Goal: Task Accomplishment & Management: Manage account settings

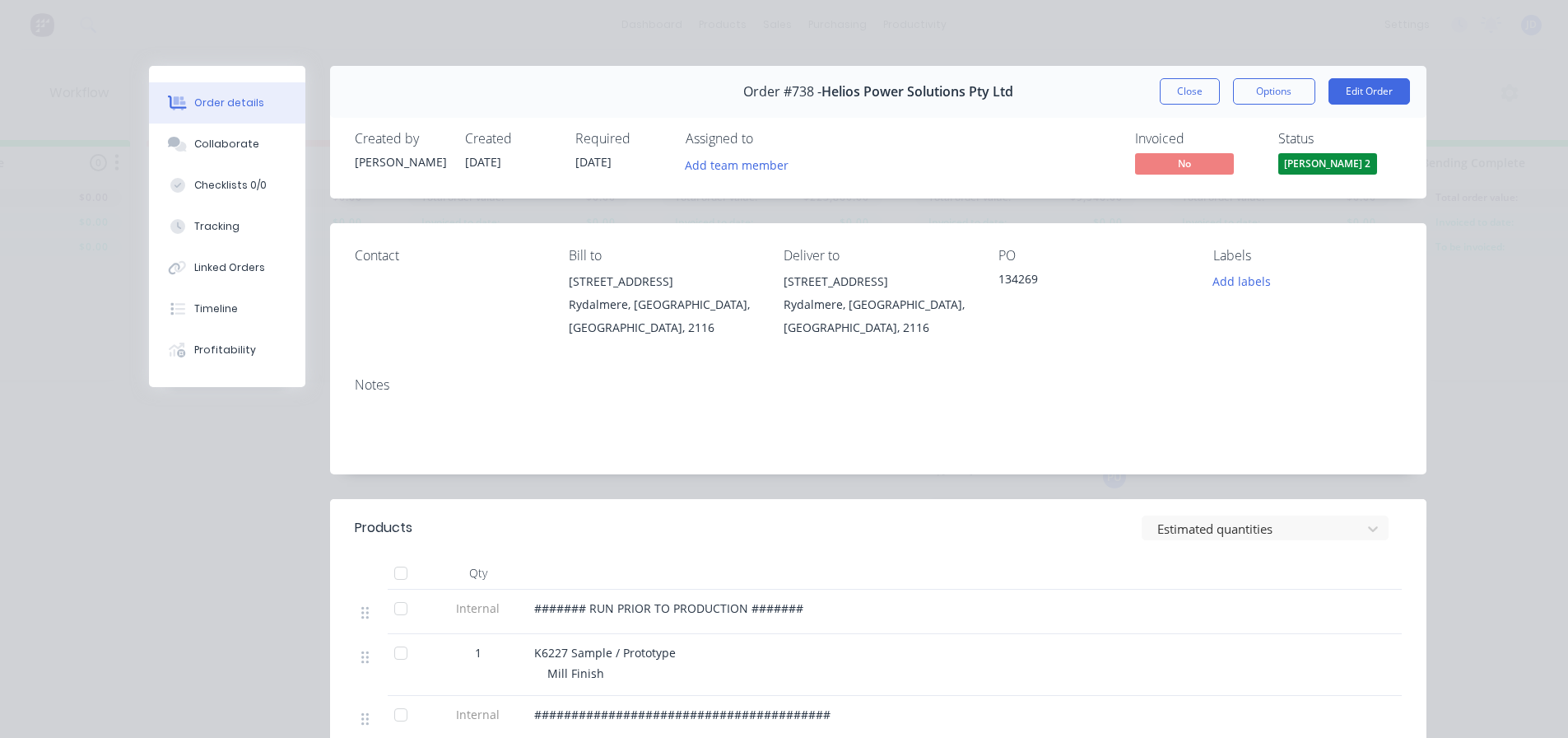
click at [1180, 92] on button "Close" at bounding box center [1190, 92] width 60 height 27
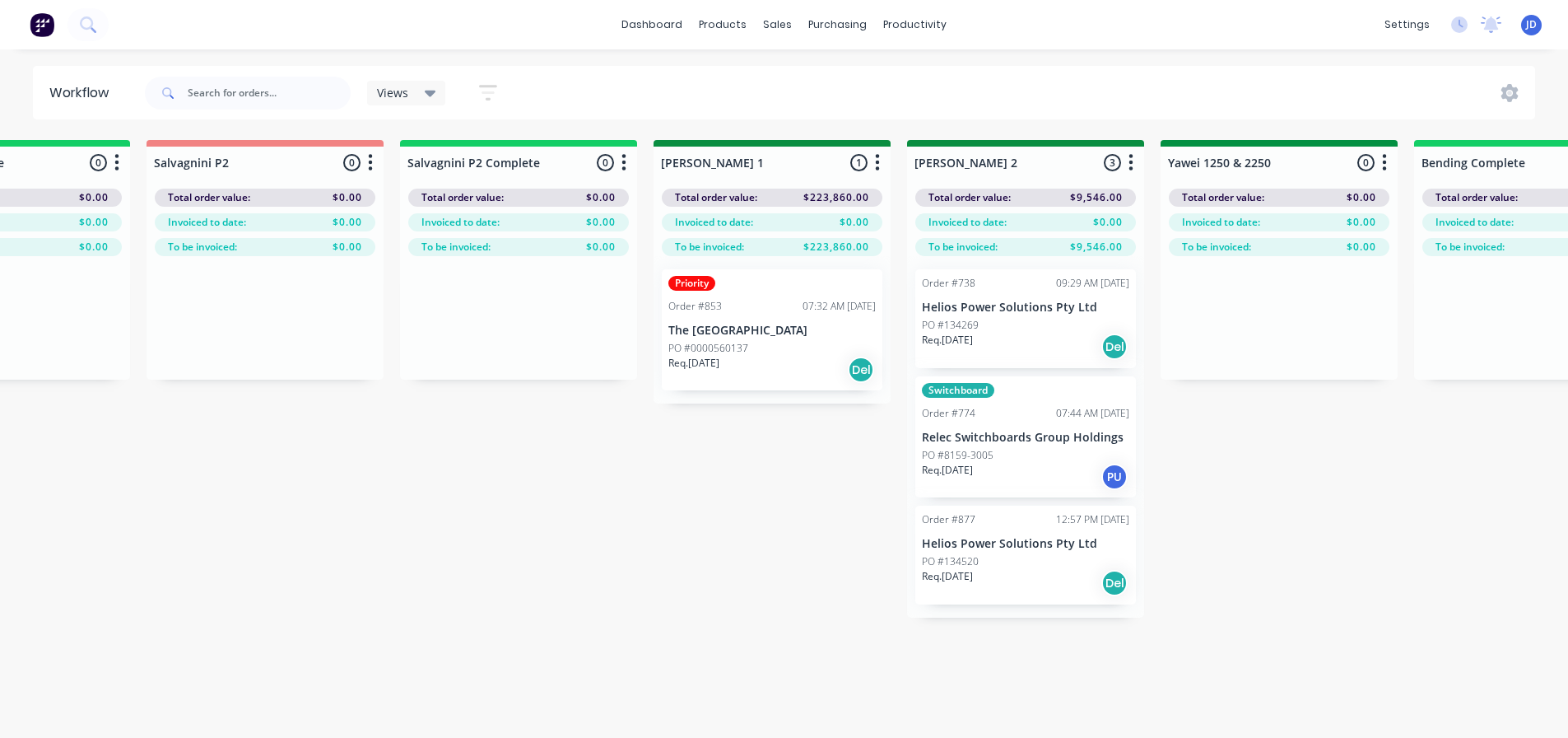
click at [723, 485] on div "On Hold 2 Status colour #FF4949 hex #FF4949 Save Cancel Notifications Email SMS…" at bounding box center [1322, 468] width 7518 height 656
click at [523, 500] on div "On Hold 2 Status colour #FF4949 hex #FF4949 Save Cancel Notifications Email SMS…" at bounding box center [1322, 468] width 7518 height 656
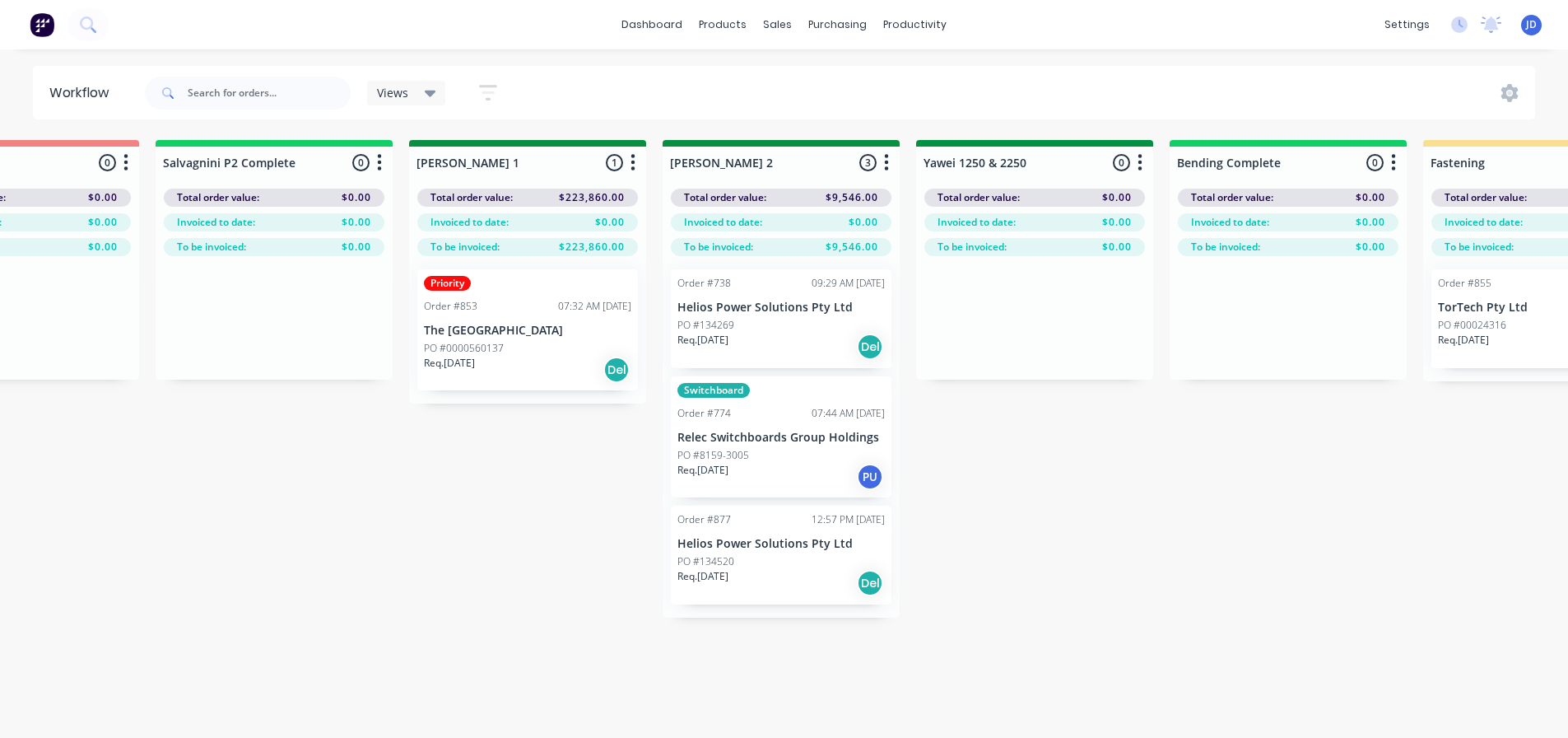
drag, startPoint x: 479, startPoint y: 515, endPoint x: 540, endPoint y: 517, distance: 61.0
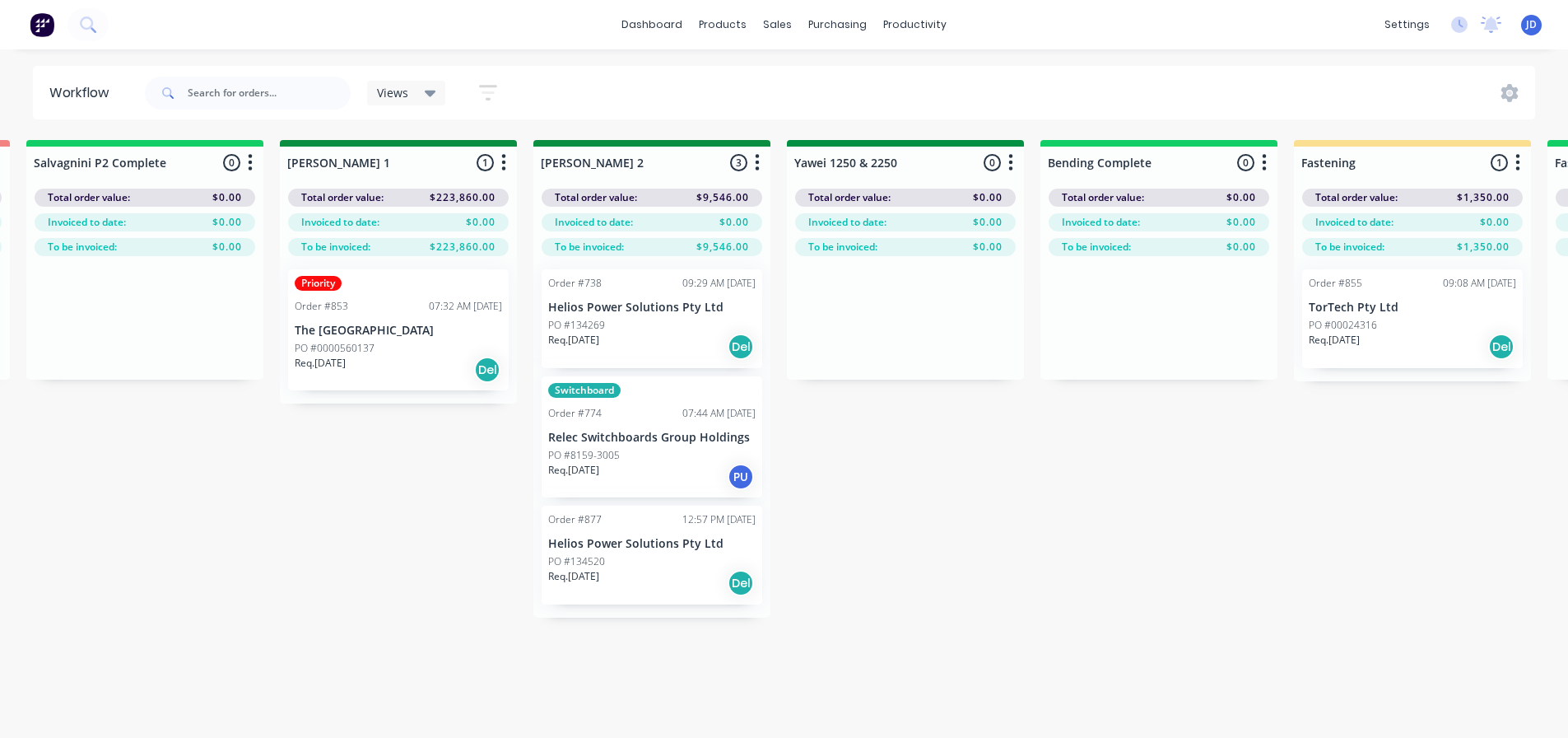
scroll to position [0, 2961]
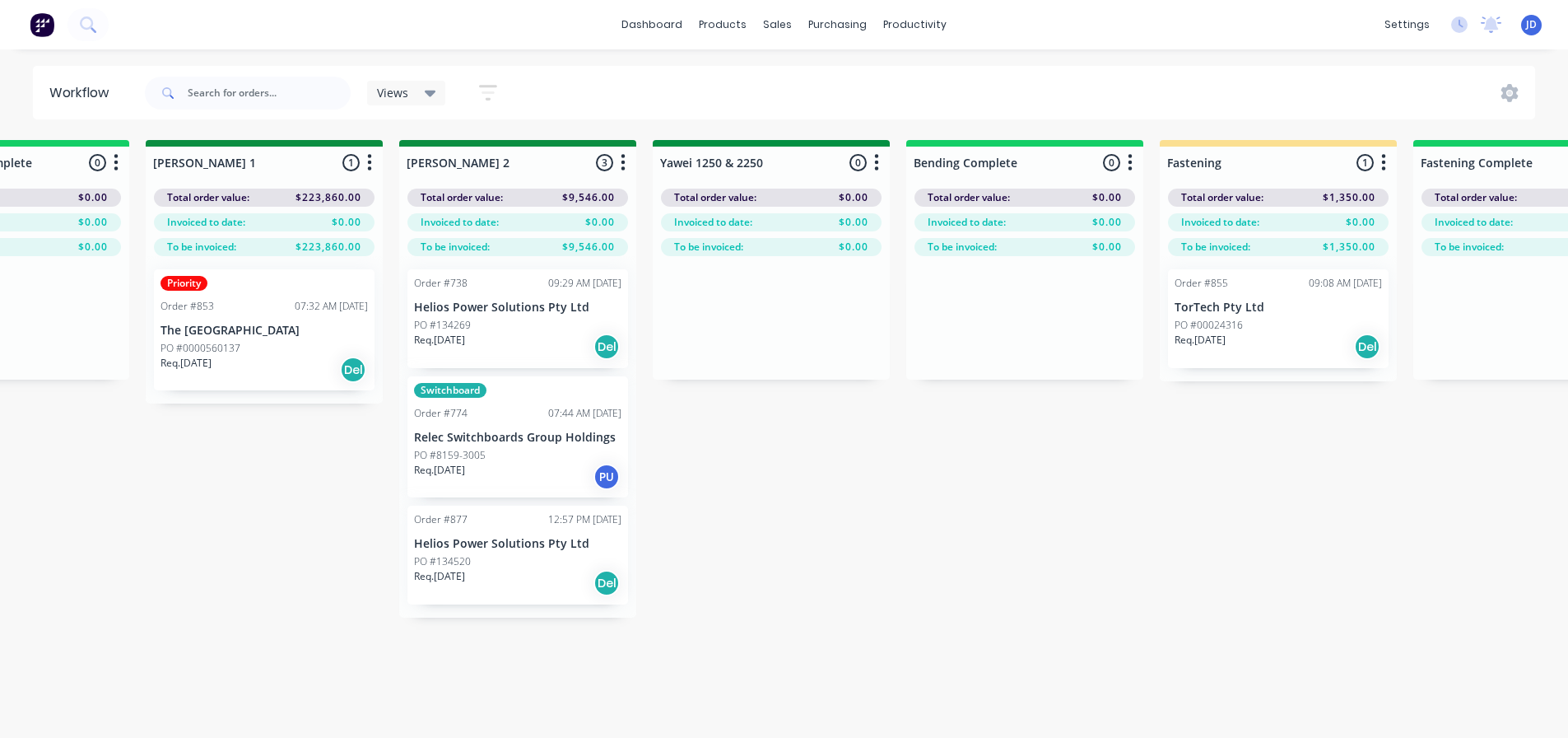
drag, startPoint x: 276, startPoint y: 513, endPoint x: 376, endPoint y: 501, distance: 100.7
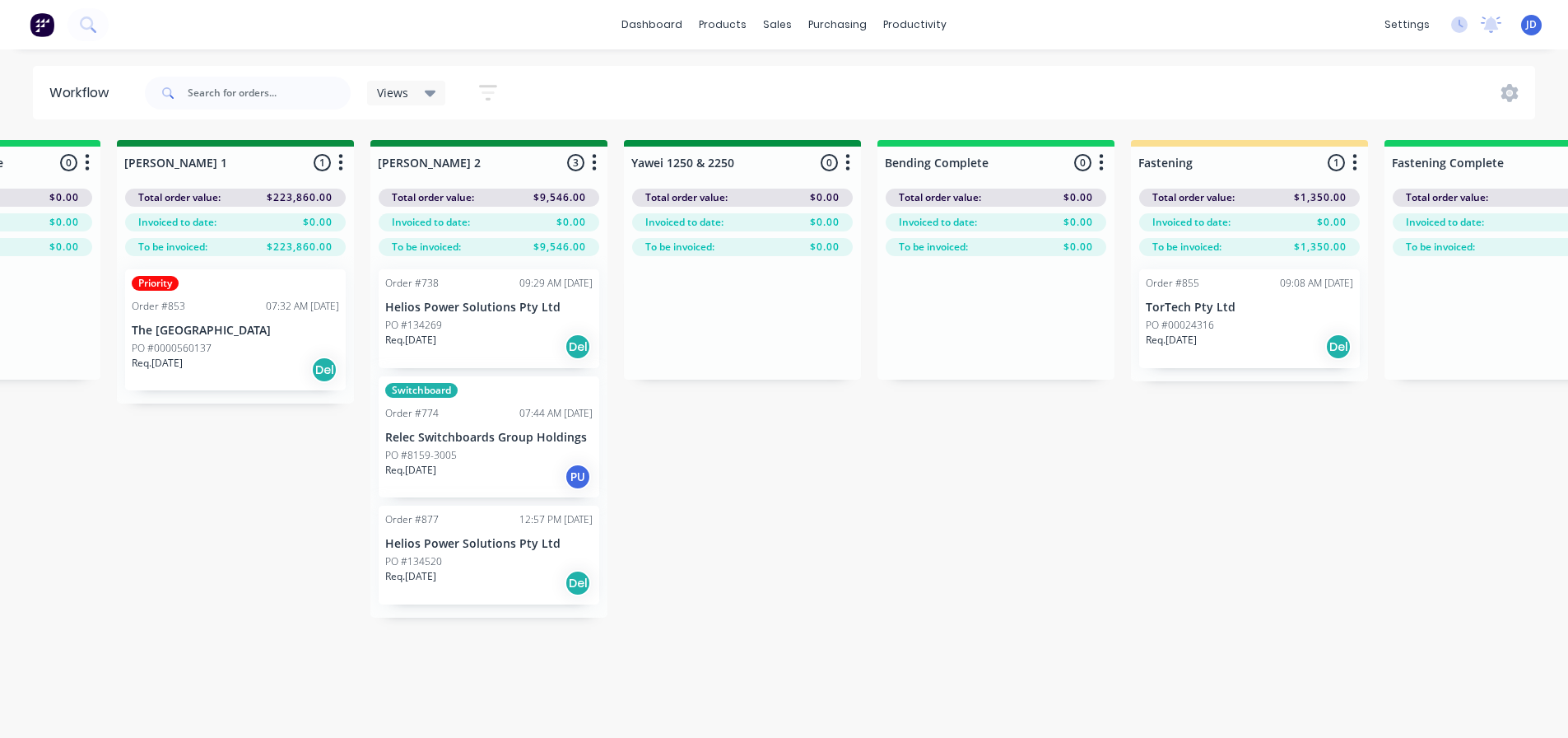
click at [646, 527] on div "On Hold 2 Status colour #FF4949 hex #FF4949 Save Cancel Notifications Email SMS…" at bounding box center [785, 468] width 7518 height 656
click at [522, 456] on div "PO #8159-3005" at bounding box center [489, 456] width 208 height 15
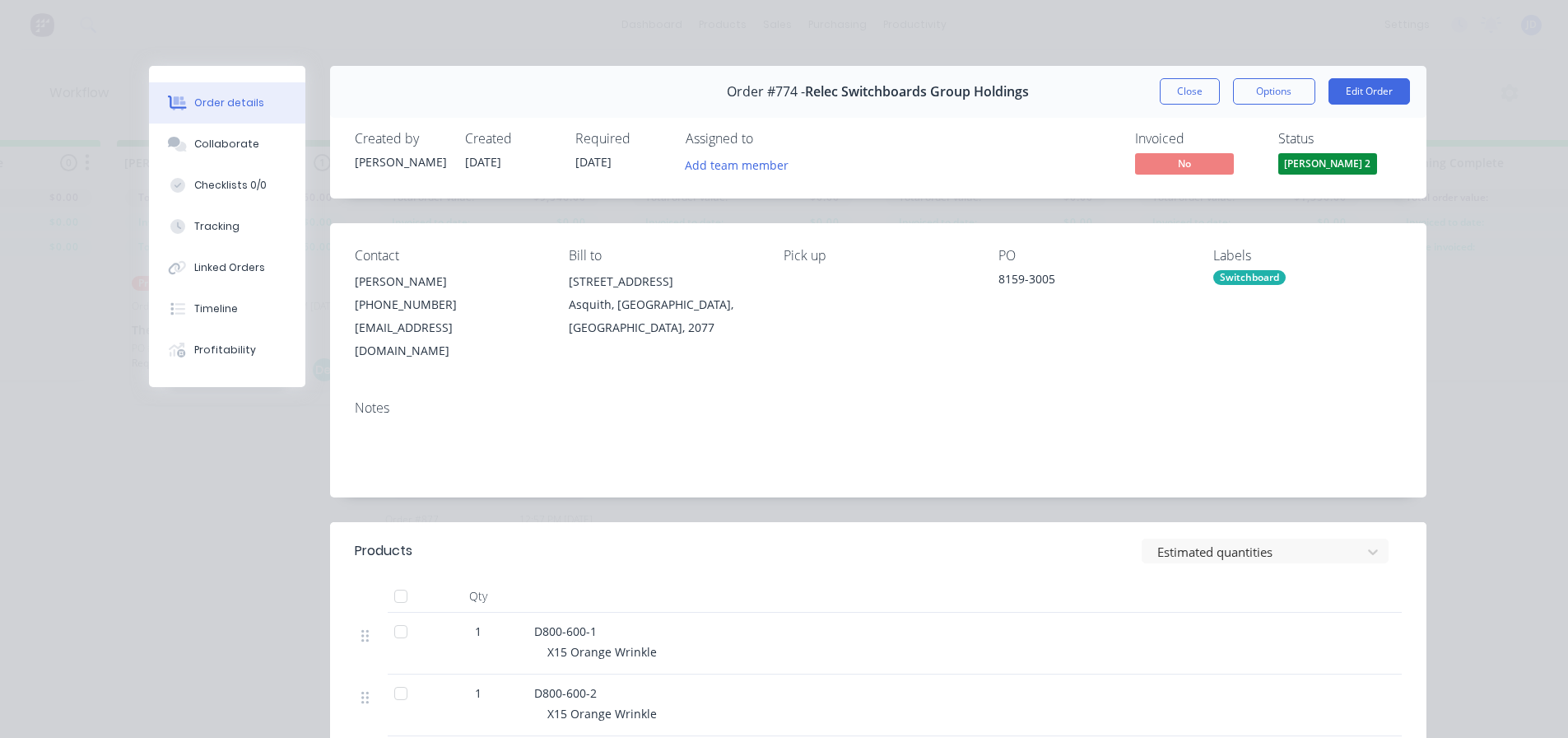
click at [1337, 163] on span "[PERSON_NAME] 2" at bounding box center [1328, 164] width 99 height 21
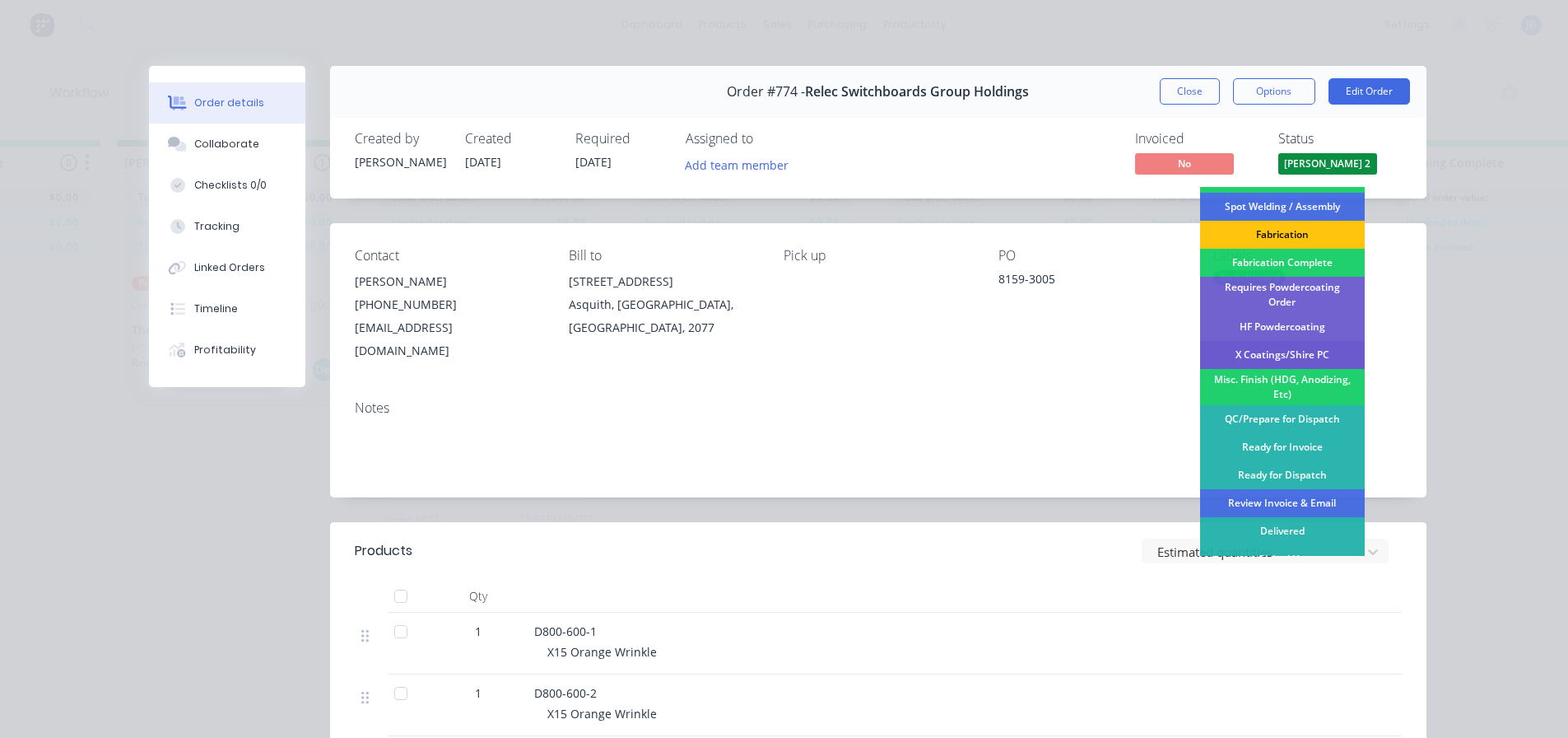
scroll to position [481, 0]
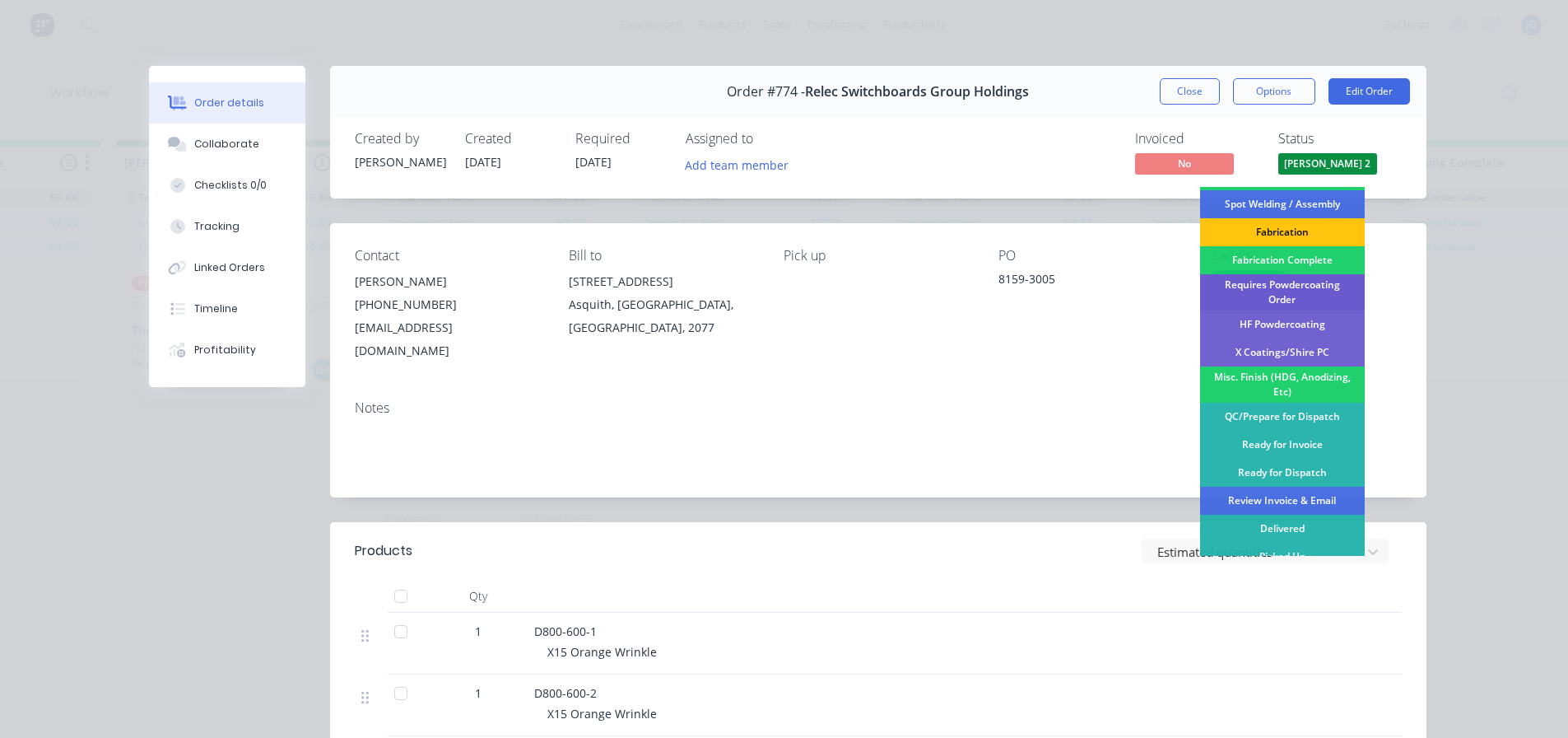
click at [1332, 286] on div "Requires Powdercoating Order" at bounding box center [1282, 293] width 165 height 36
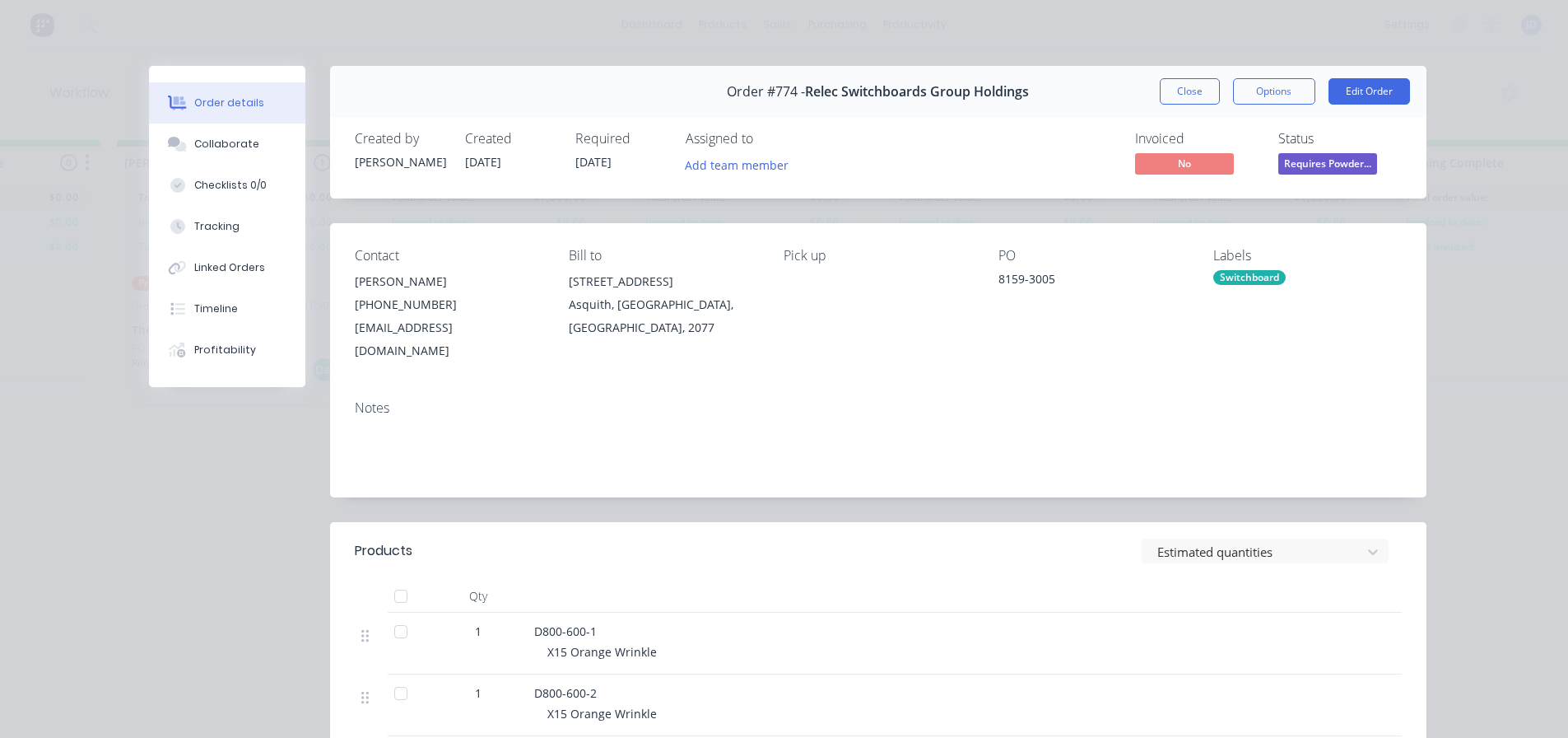
click at [1183, 80] on button "Close" at bounding box center [1190, 92] width 60 height 27
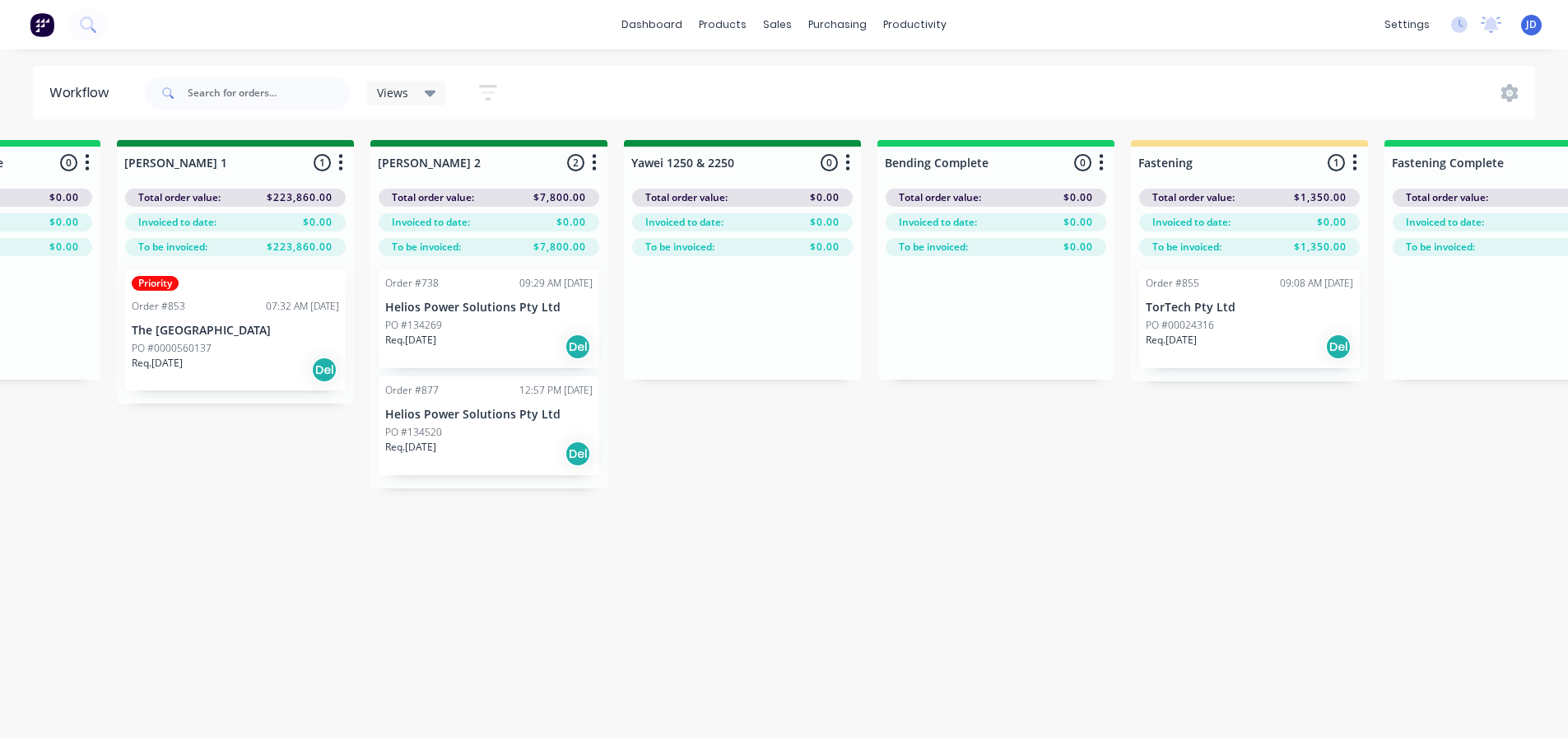
click at [499, 430] on div "Order #738 09:29 AM 26/08/25 Helios Power Solutions Pty Ltd PO #134269 Req. 16/…" at bounding box center [489, 372] width 237 height 232
click at [499, 430] on div "Order #738 09:29 AM 26/08/25 Helios Power Solutions Pty Ltd PO #134269 Req. 16/…" at bounding box center [489, 372] width 237 height 232
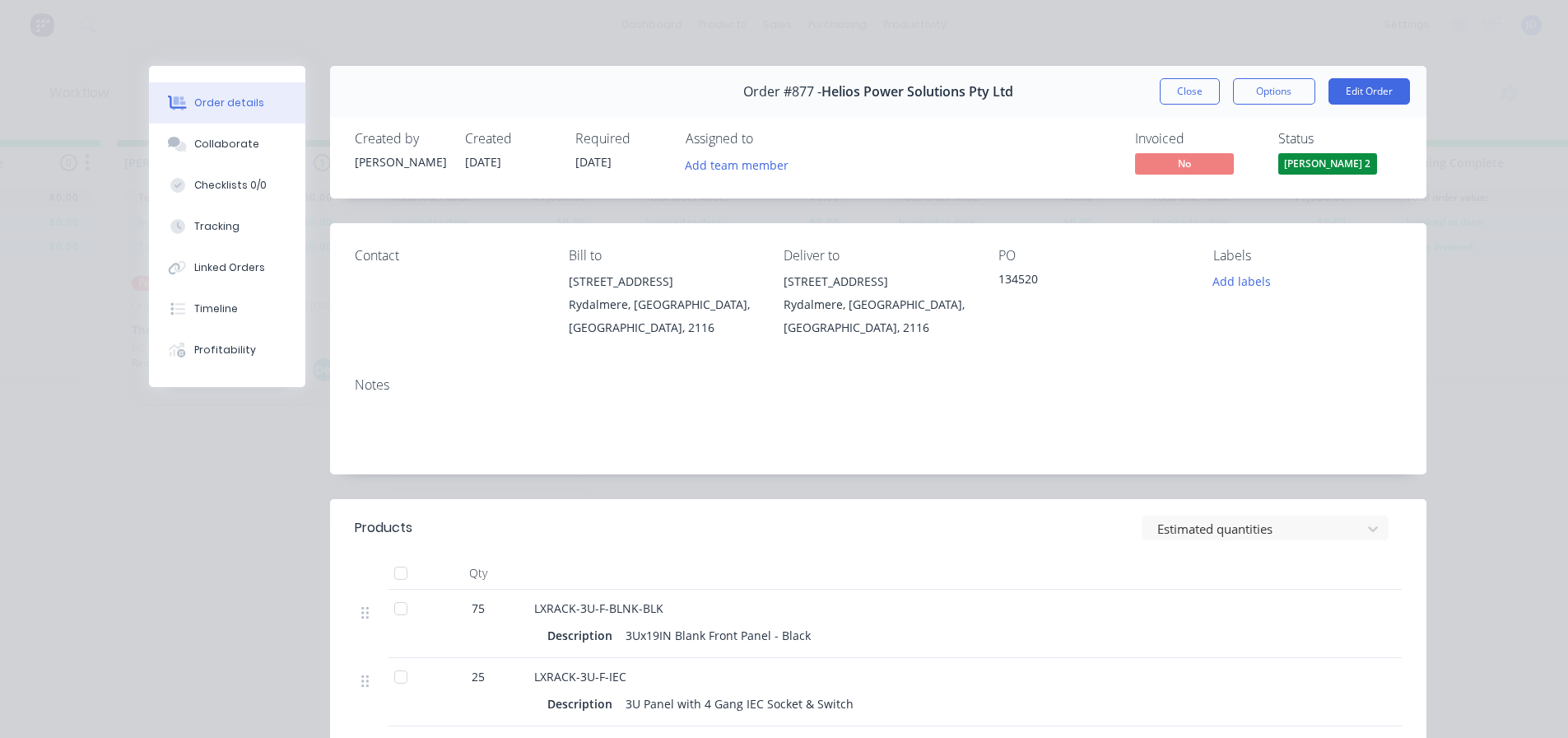
drag, startPoint x: 1296, startPoint y: 173, endPoint x: 1287, endPoint y: 184, distance: 14.2
click at [1297, 177] on button "[PERSON_NAME] 2" at bounding box center [1328, 166] width 99 height 25
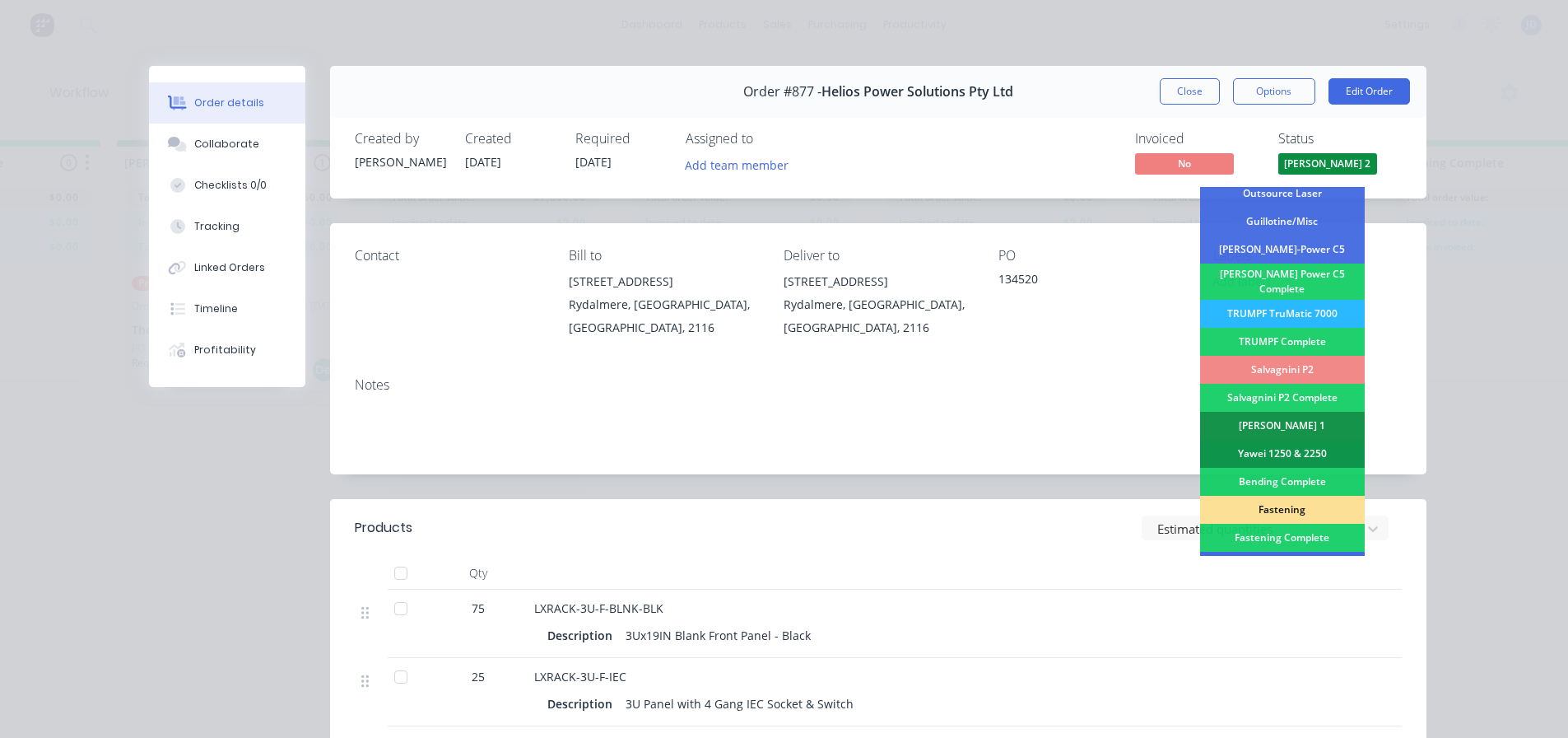
scroll to position [329, 0]
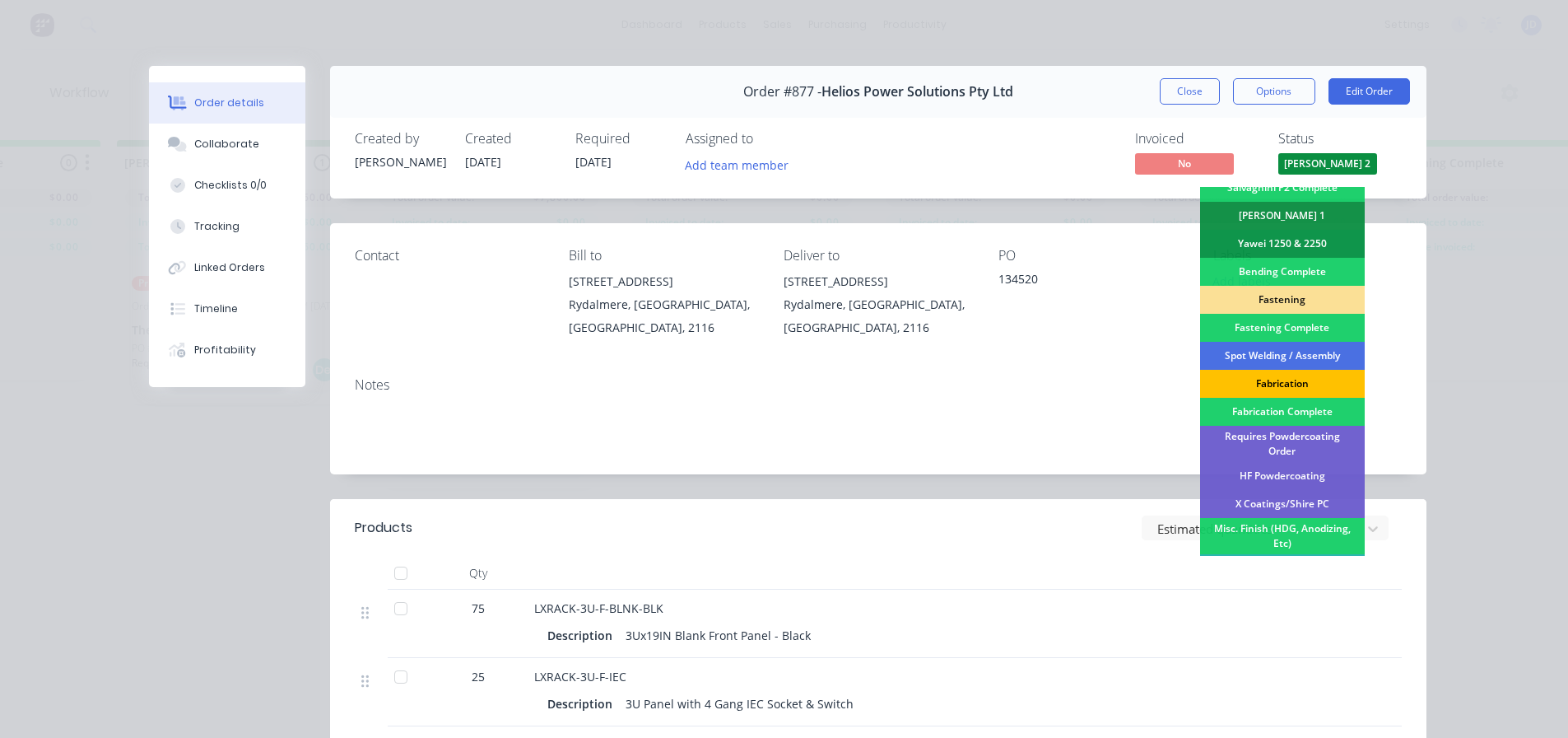
click at [1289, 377] on div "Fabrication" at bounding box center [1282, 383] width 165 height 28
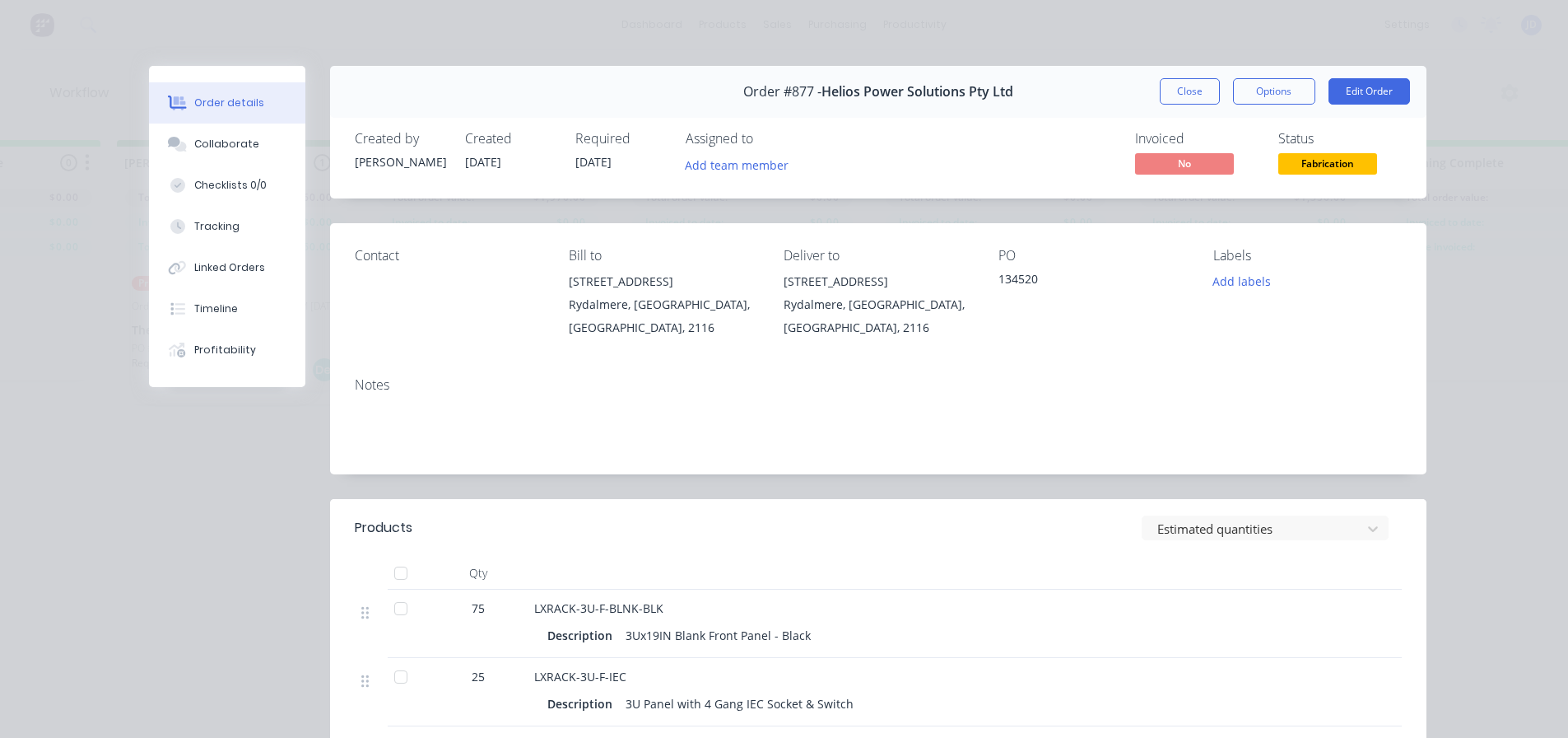
click at [1315, 160] on span "Fabrication" at bounding box center [1328, 164] width 99 height 21
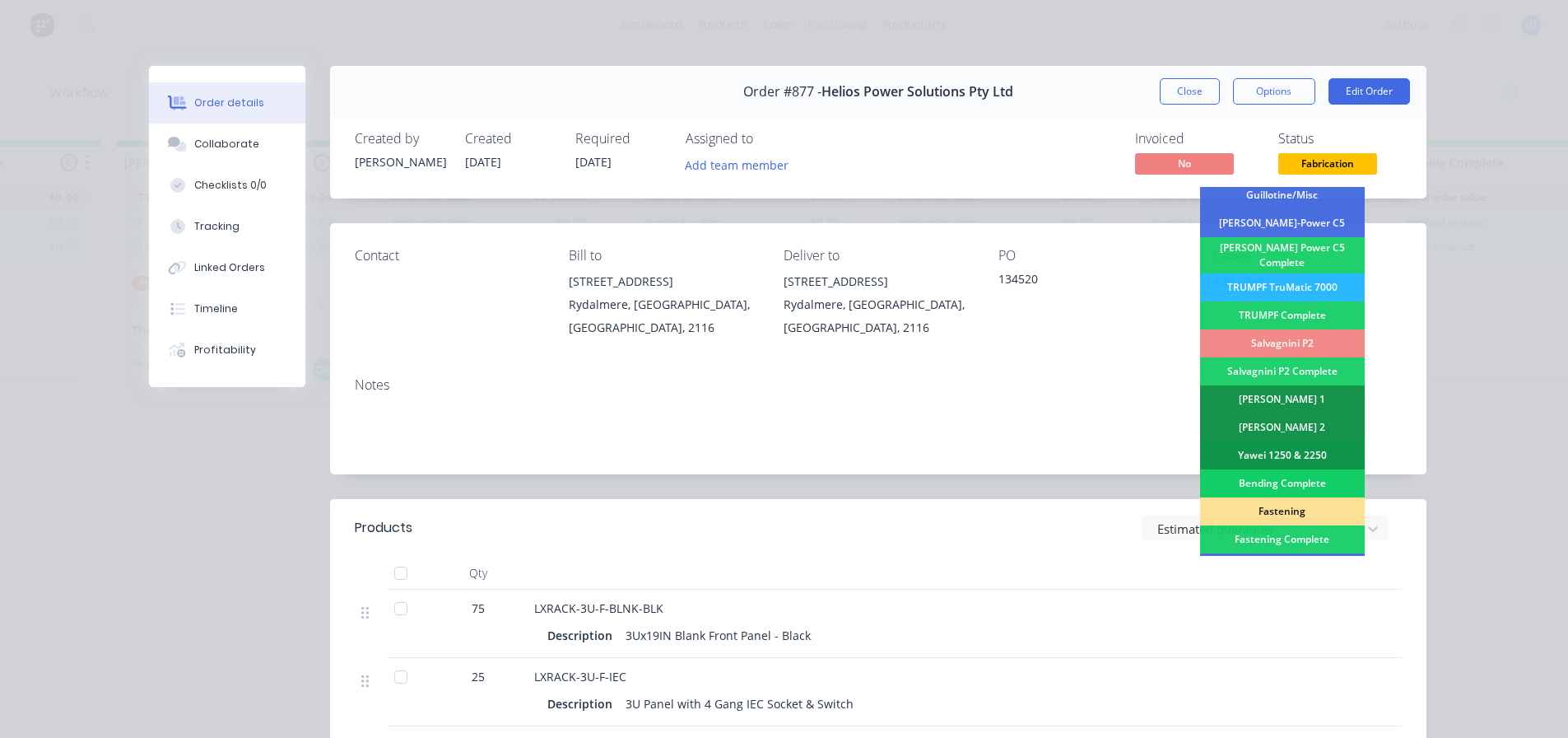
scroll to position [247, 0]
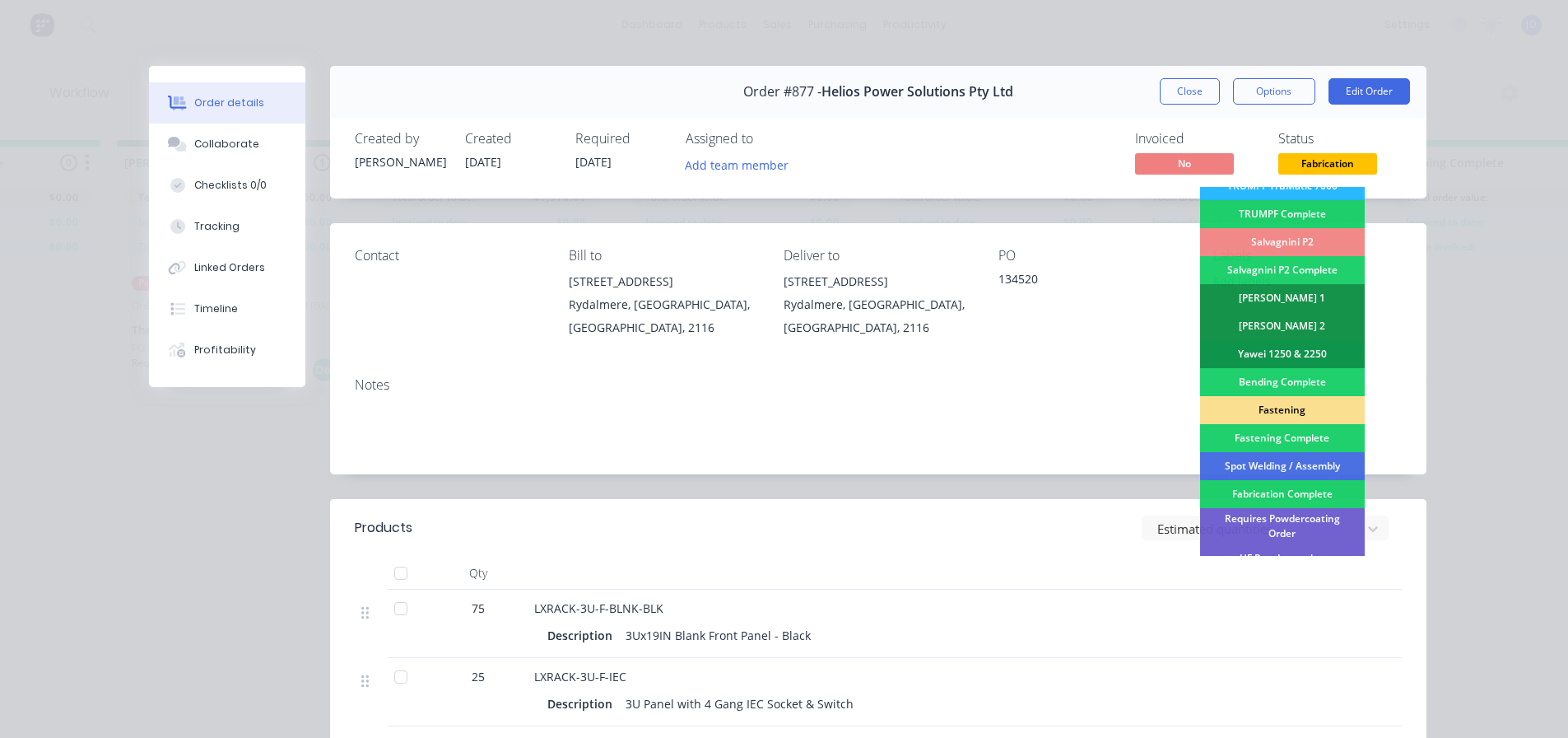
click at [1299, 405] on div "Fastening" at bounding box center [1282, 409] width 165 height 28
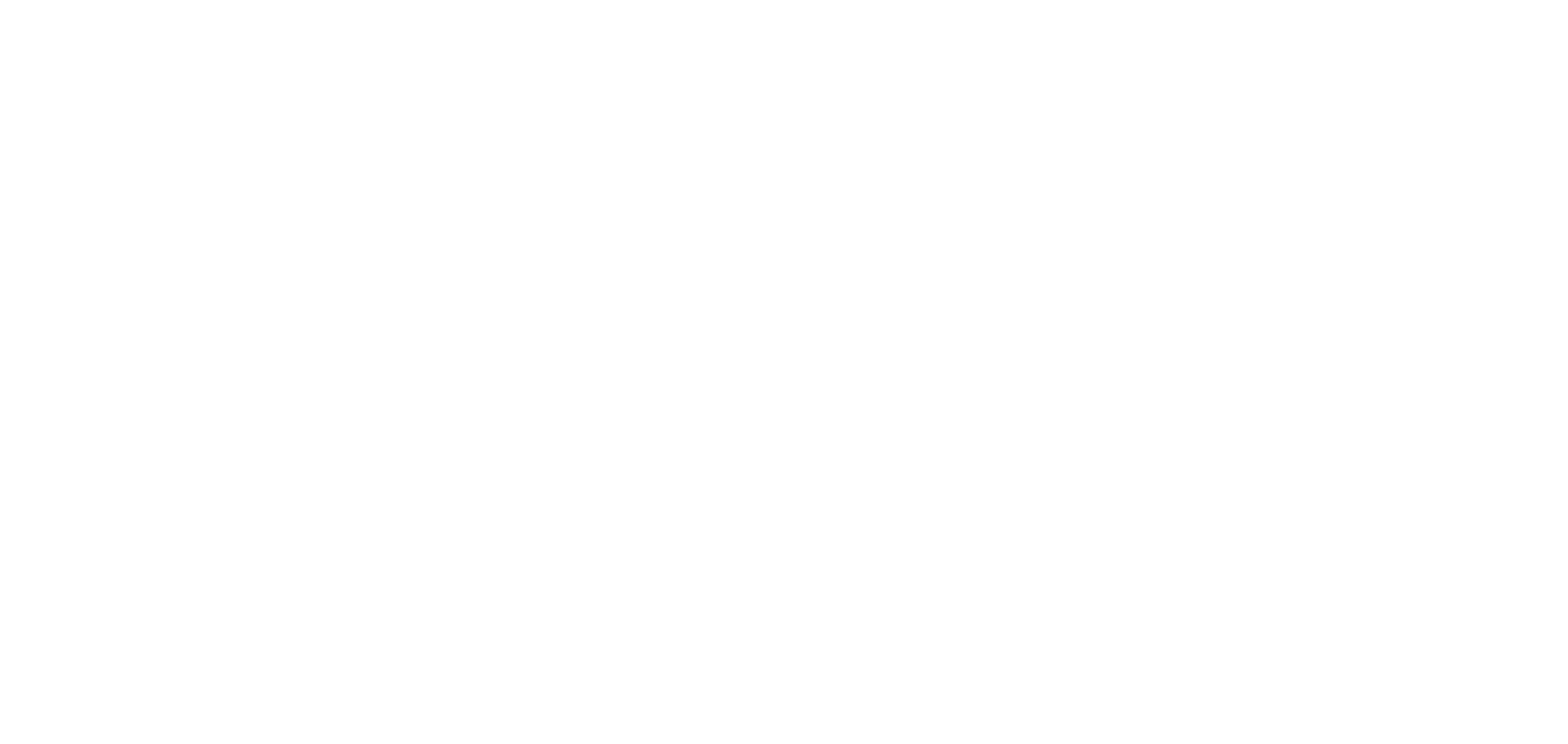
scroll to position [0, 0]
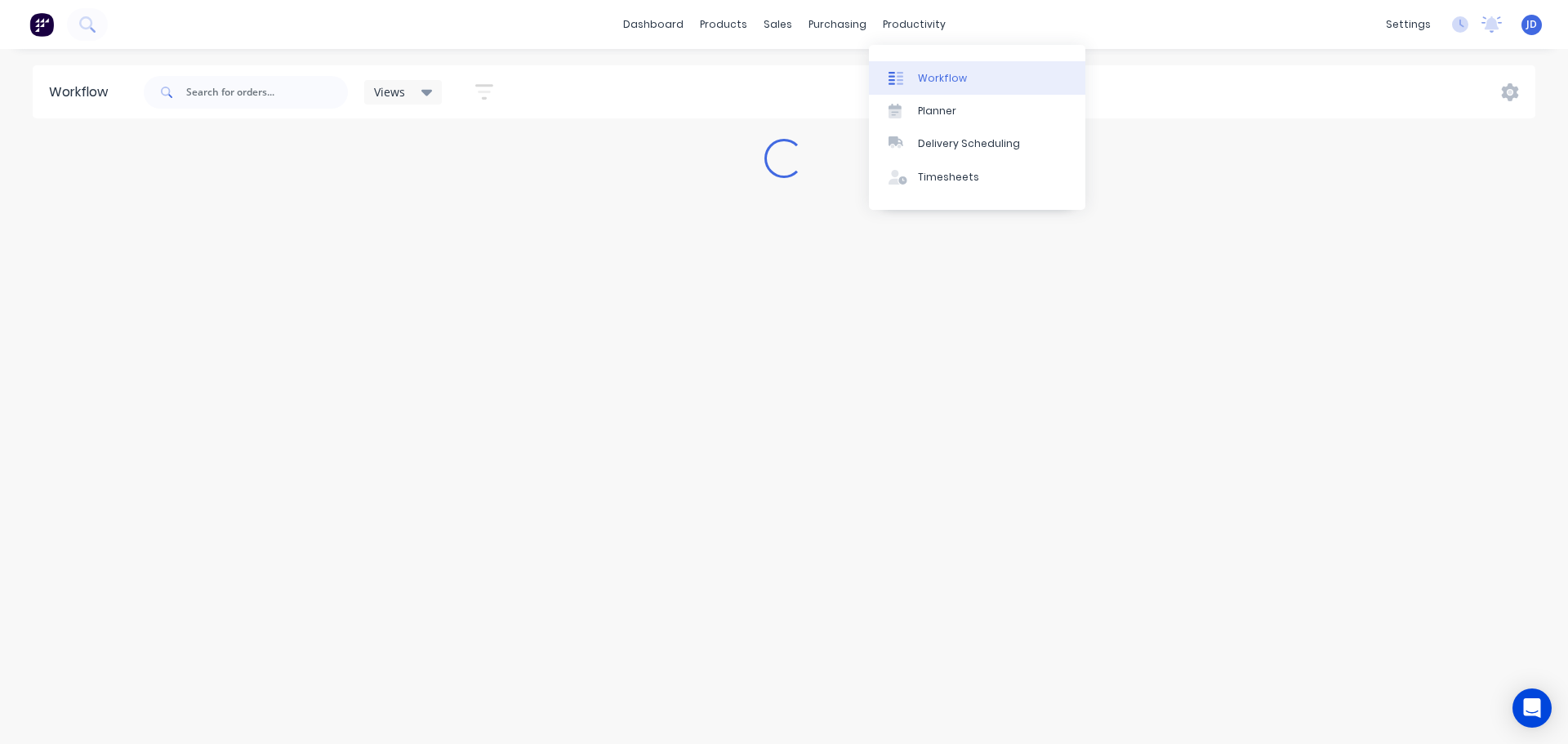
click at [907, 88] on link "Workflow" at bounding box center [977, 78] width 217 height 33
click at [905, 87] on link "Workflow" at bounding box center [977, 78] width 217 height 33
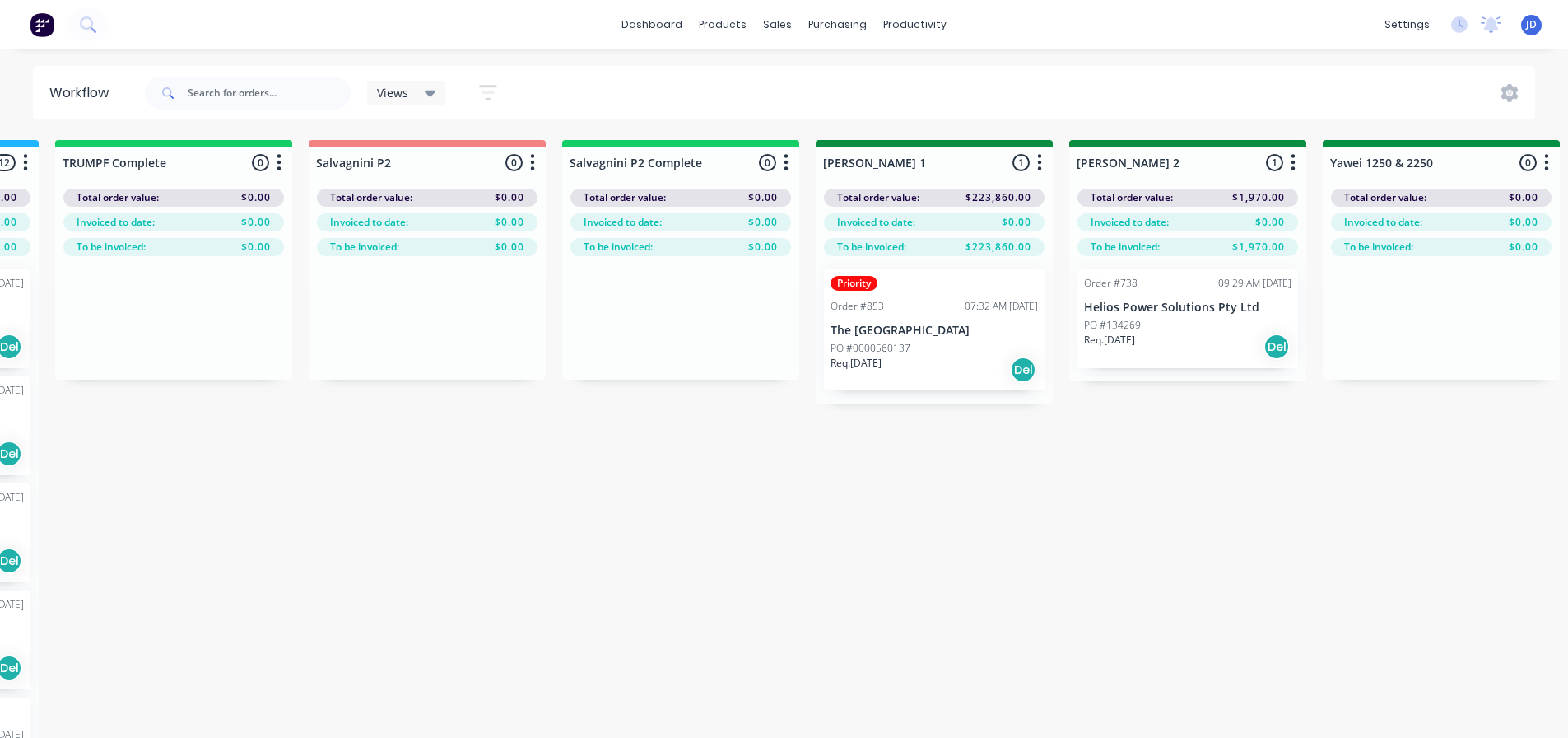
scroll to position [0, 2619]
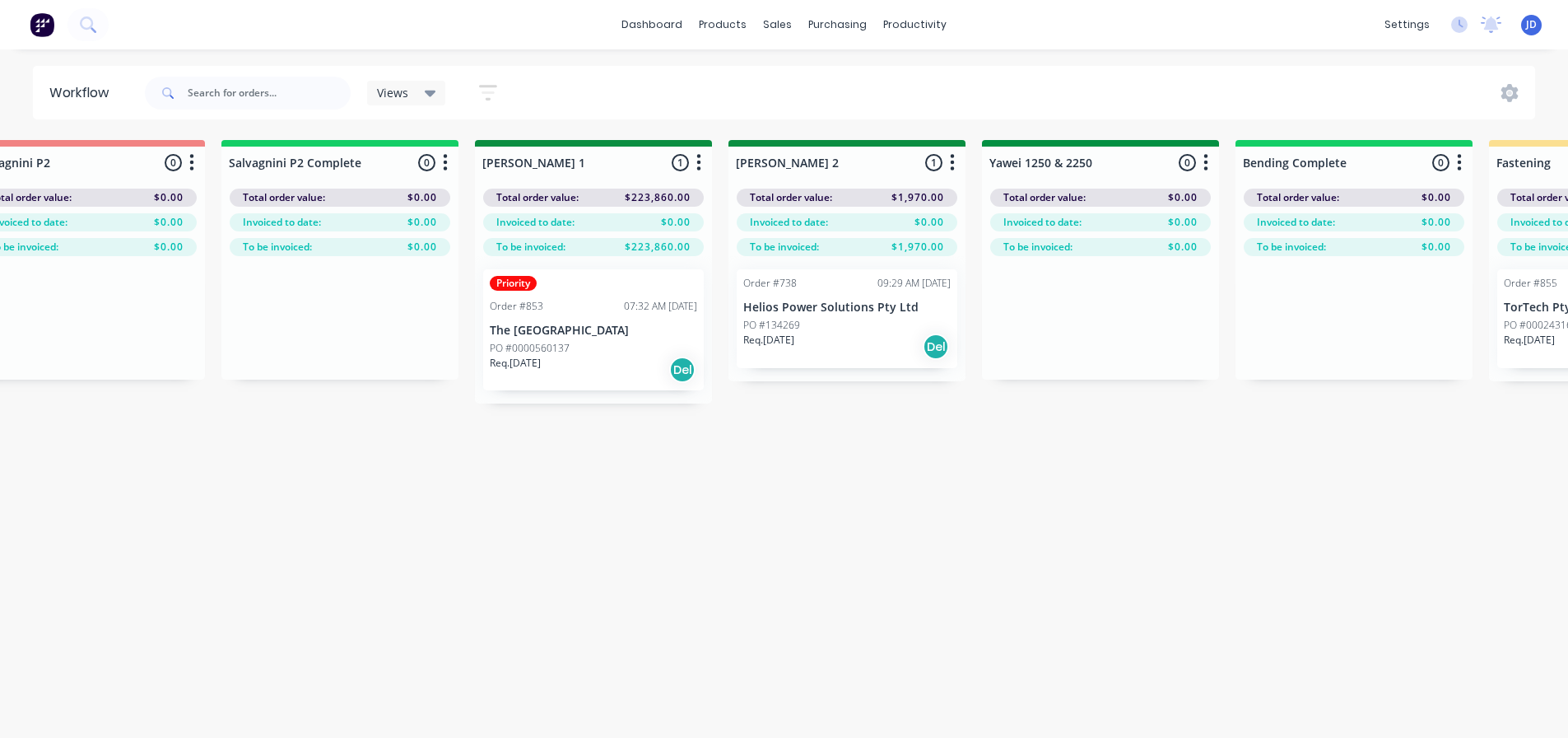
drag, startPoint x: 733, startPoint y: 432, endPoint x: 828, endPoint y: 371, distance: 112.9
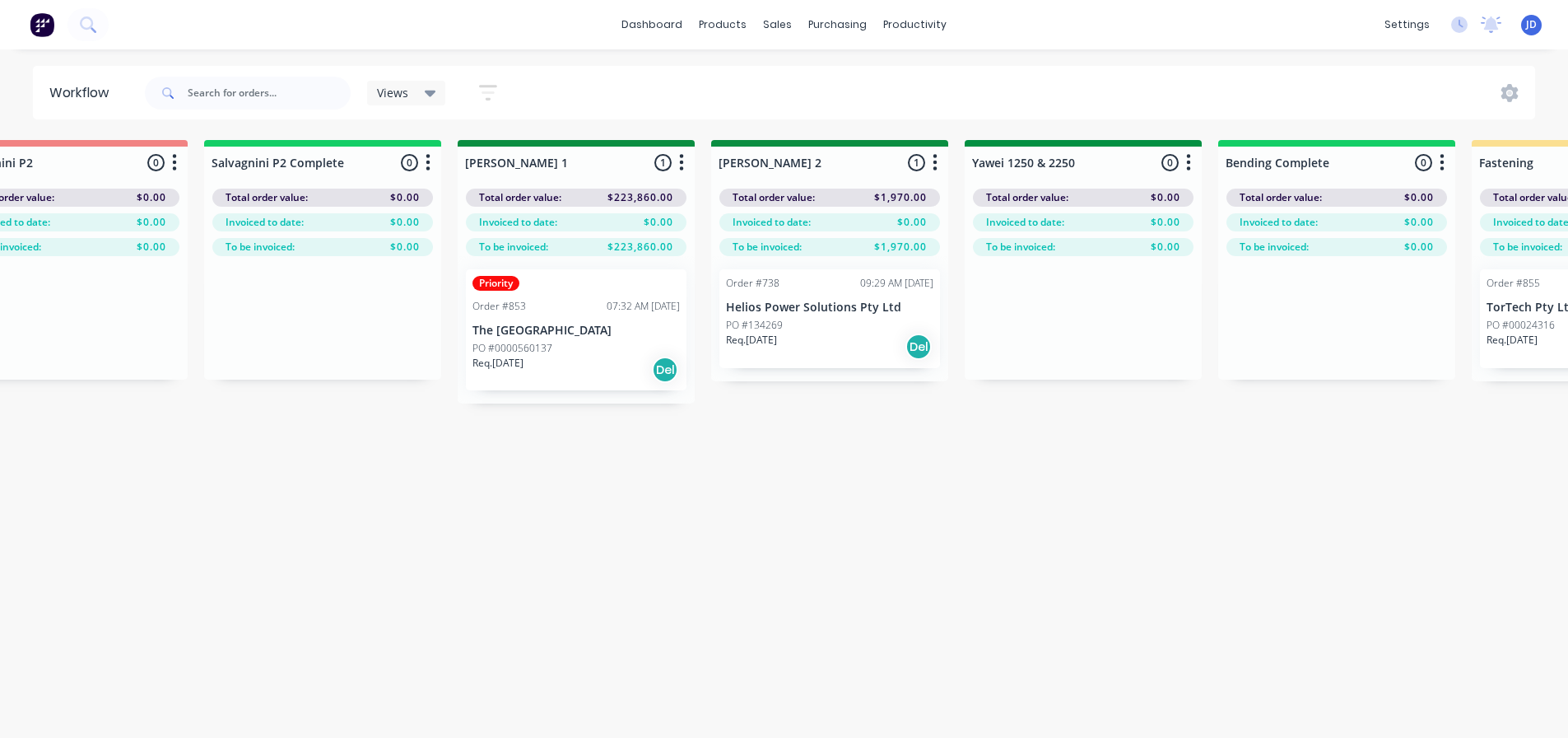
click at [804, 346] on div "Req. [DATE] Del" at bounding box center [830, 346] width 208 height 28
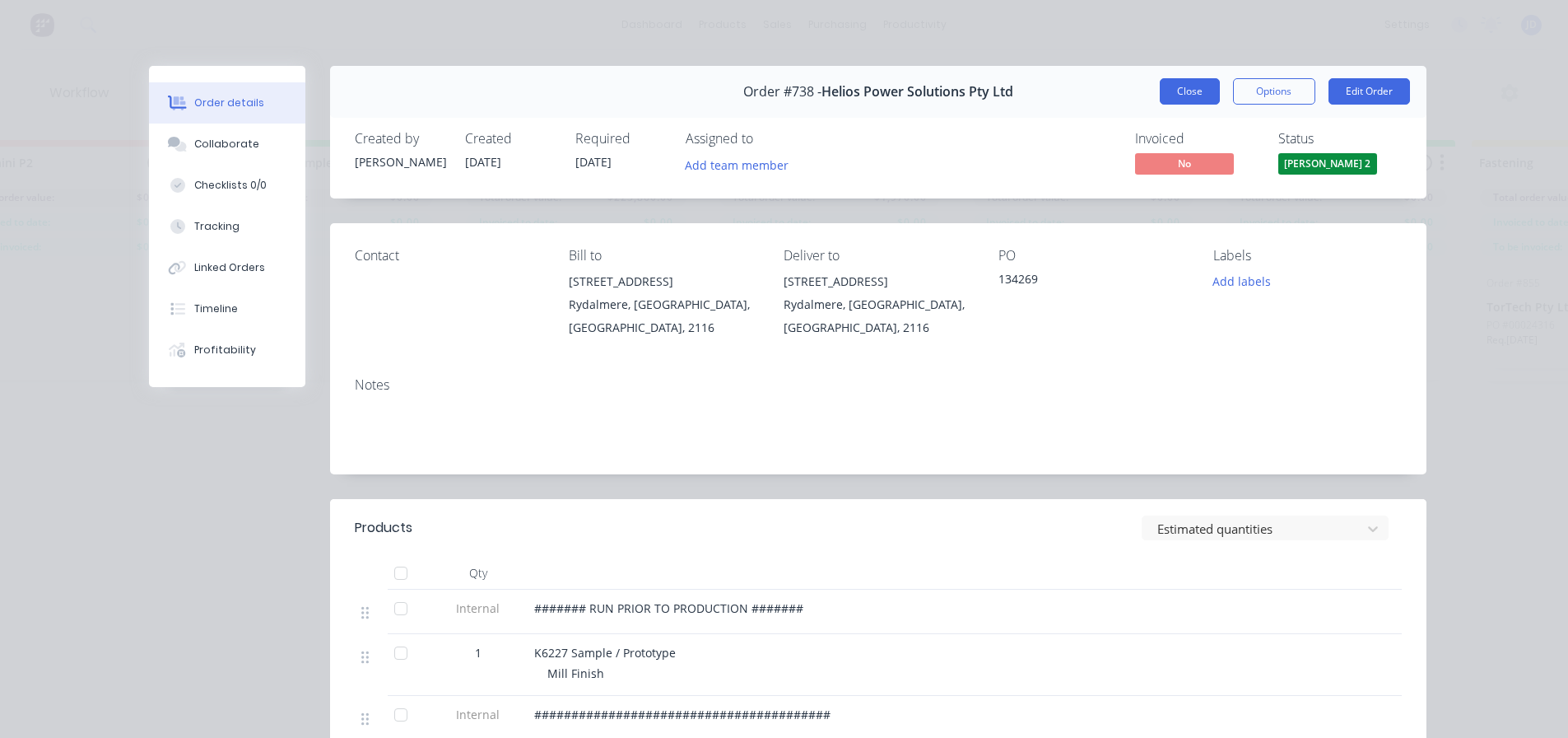
click at [1171, 96] on button "Close" at bounding box center [1190, 92] width 60 height 27
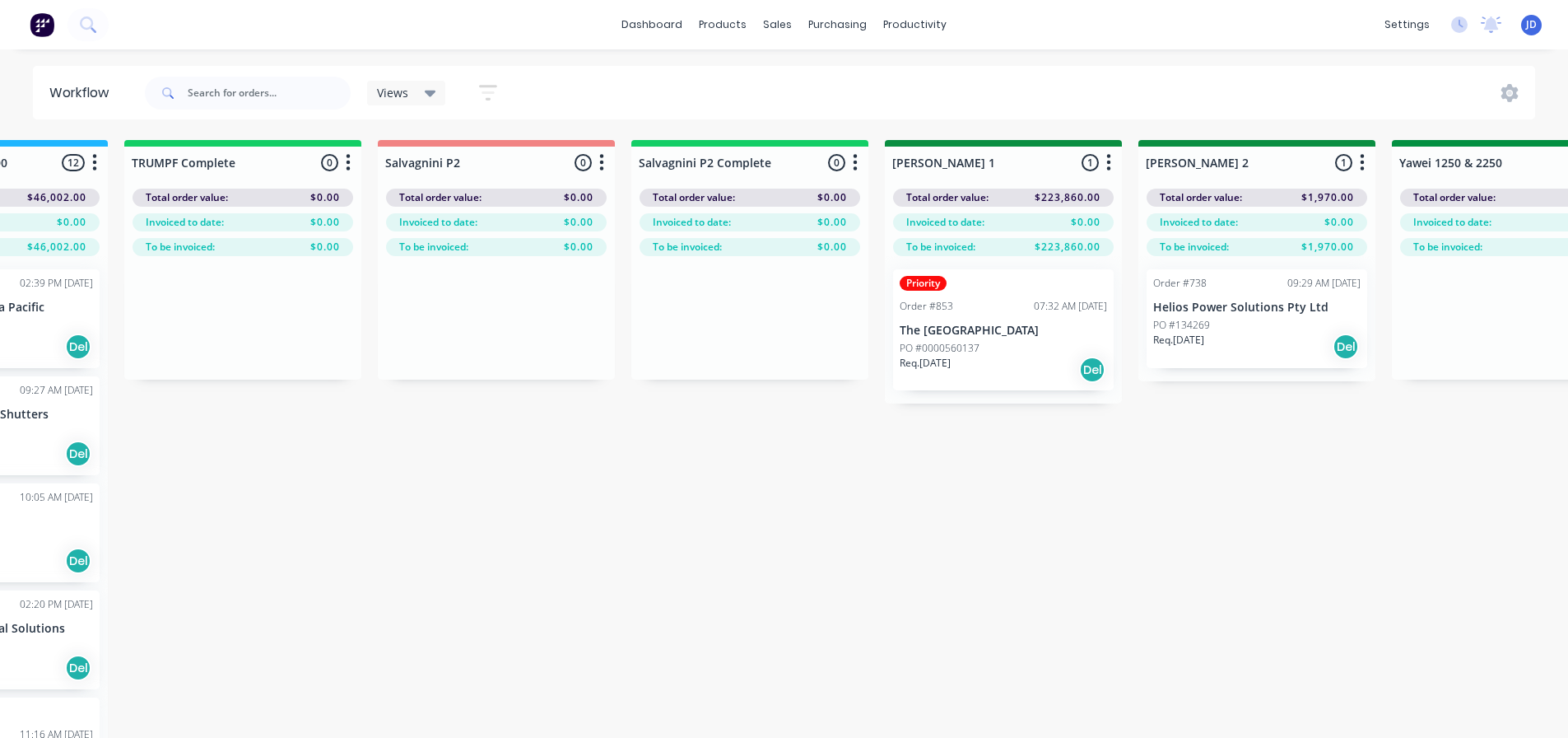
scroll to position [0, 1413]
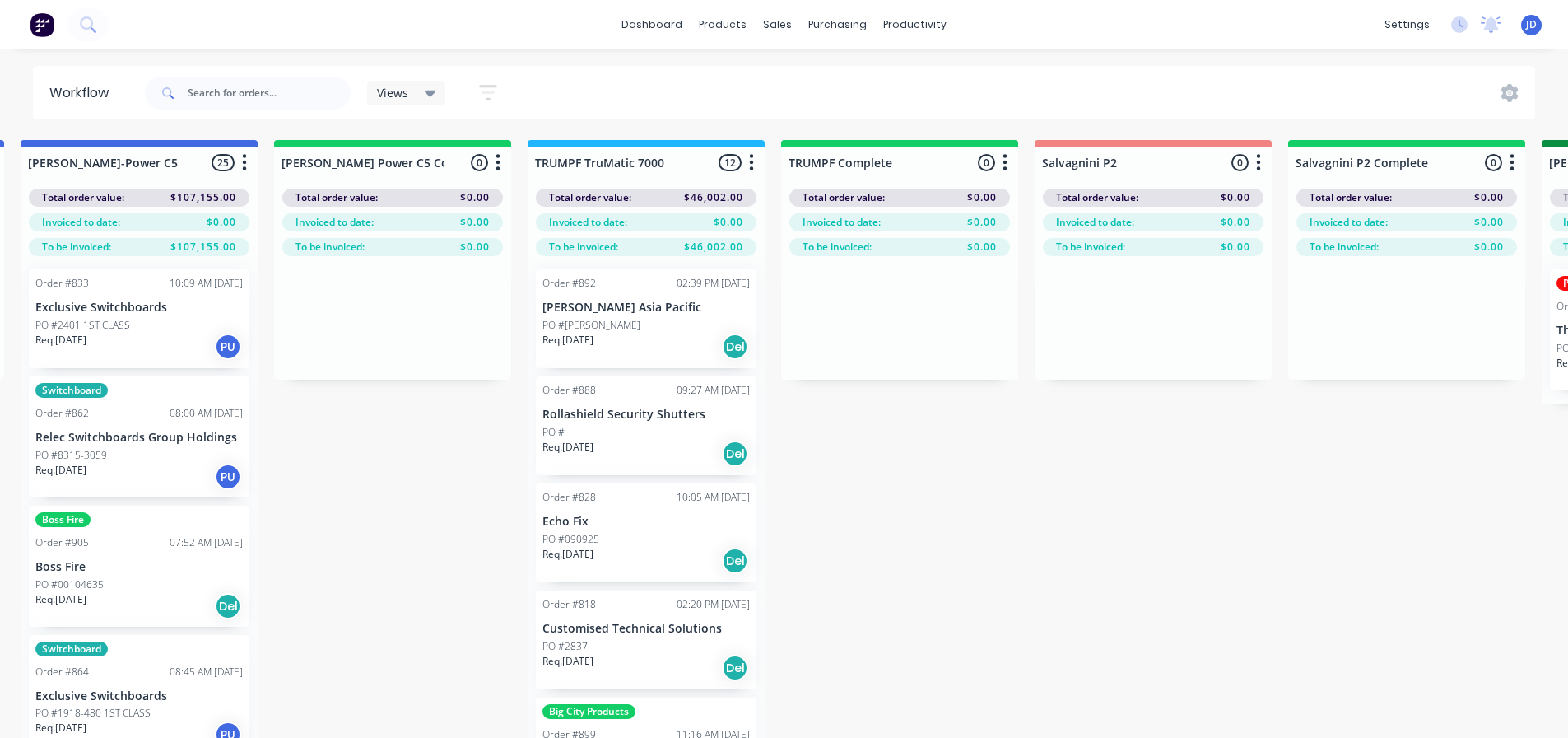
drag, startPoint x: 814, startPoint y: 455, endPoint x: 750, endPoint y: 420, distance: 72.9
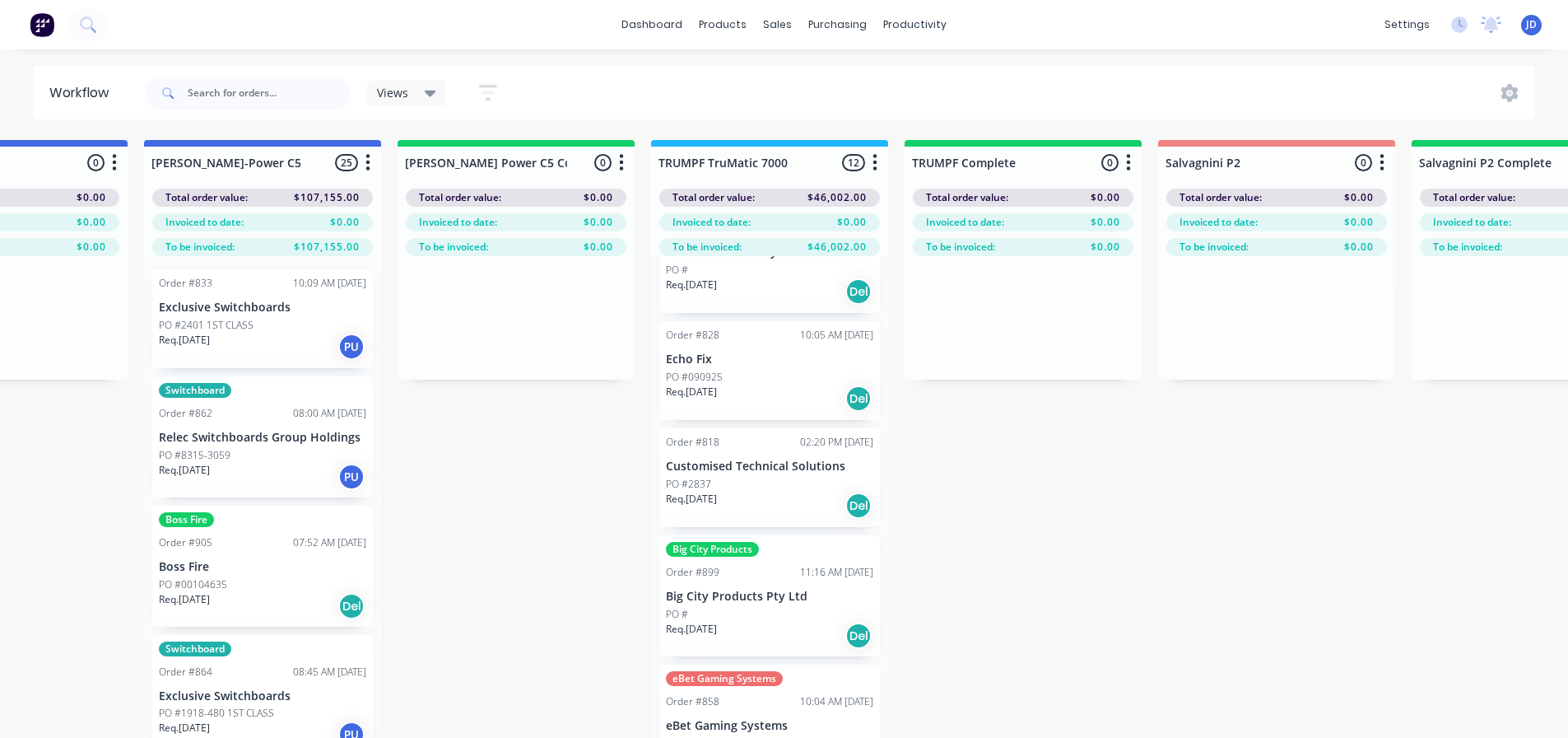
scroll to position [247, 0]
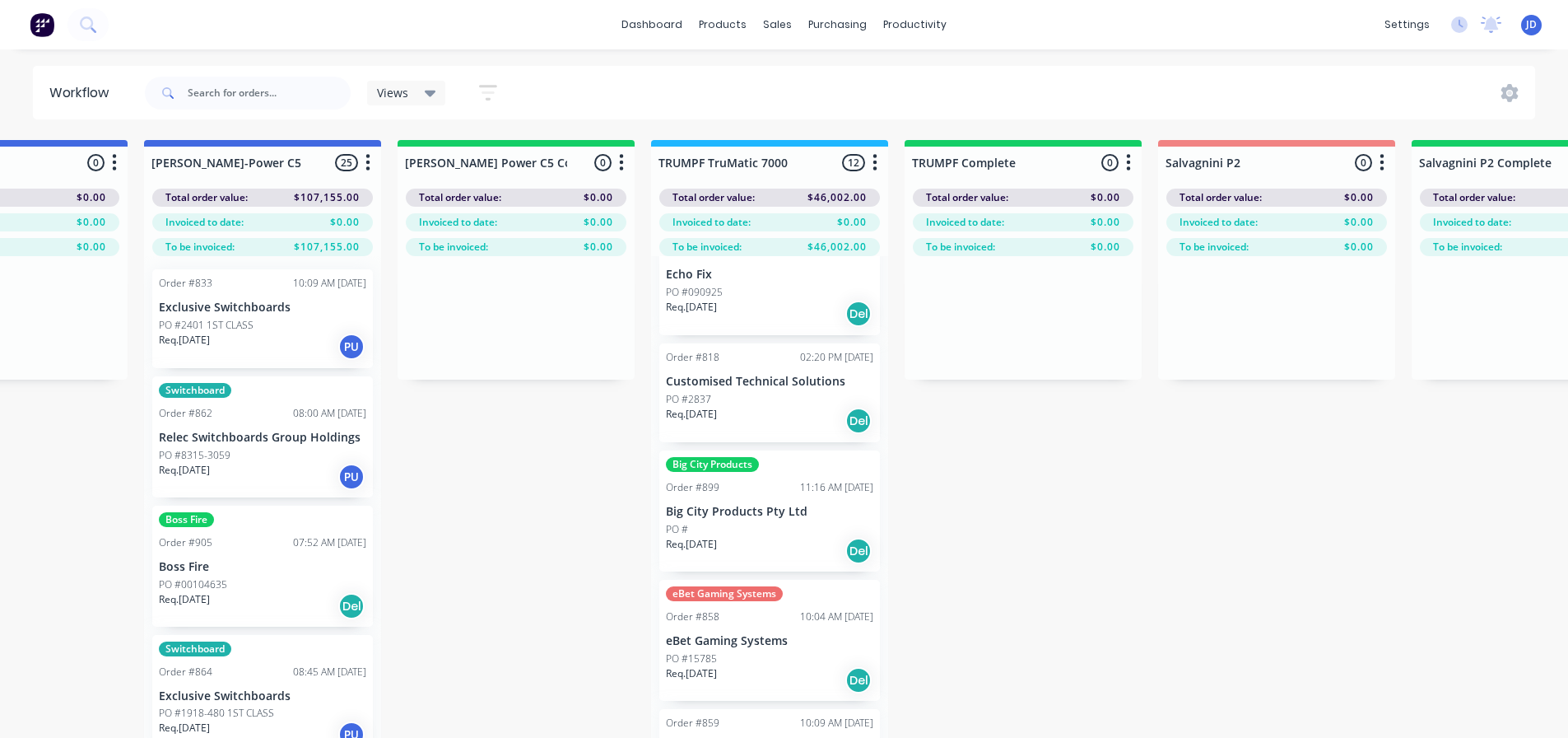
click at [717, 610] on div "Order #858" at bounding box center [692, 617] width 53 height 15
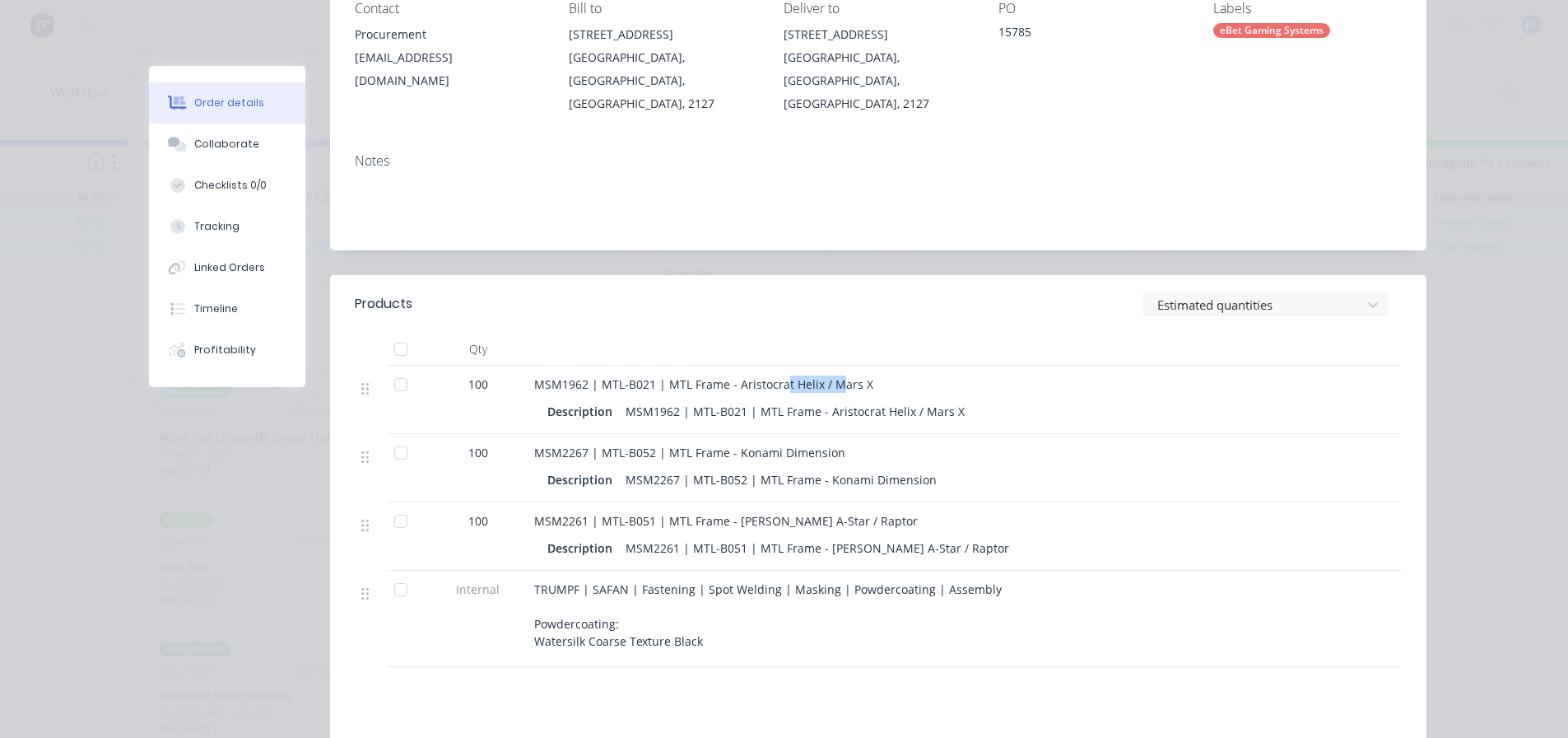
drag, startPoint x: 828, startPoint y: 363, endPoint x: 773, endPoint y: 356, distance: 55.4
click at [775, 377] on span "MSM1962 | MTL-B021 | MTL Frame - Aristocrat Helix / Mars X" at bounding box center [703, 384] width 339 height 15
click at [967, 376] on div "MSM1962 | MTL-B021 | MTL Frame - Aristocrat Helix / Mars X" at bounding box center [856, 384] width 645 height 17
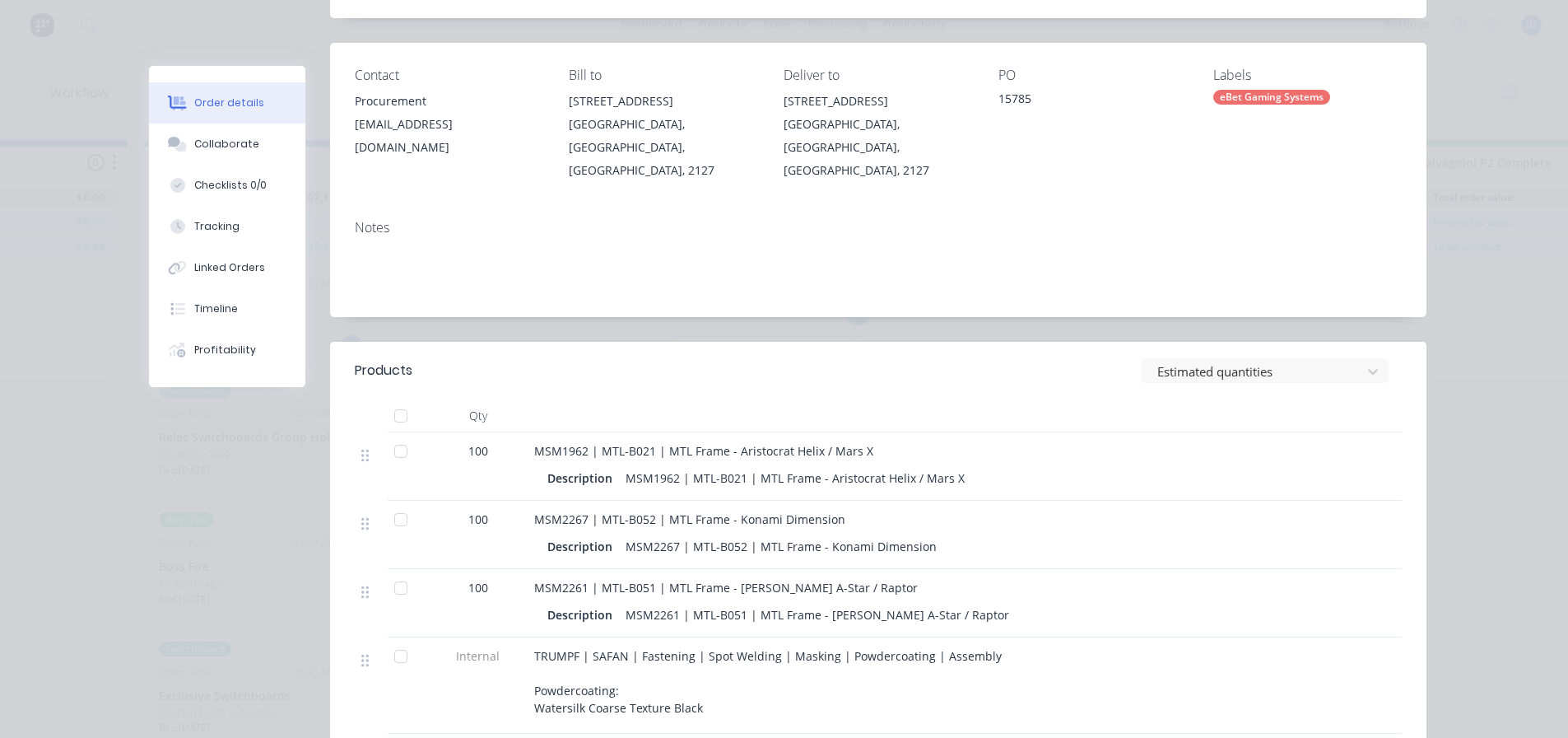
scroll to position [0, 0]
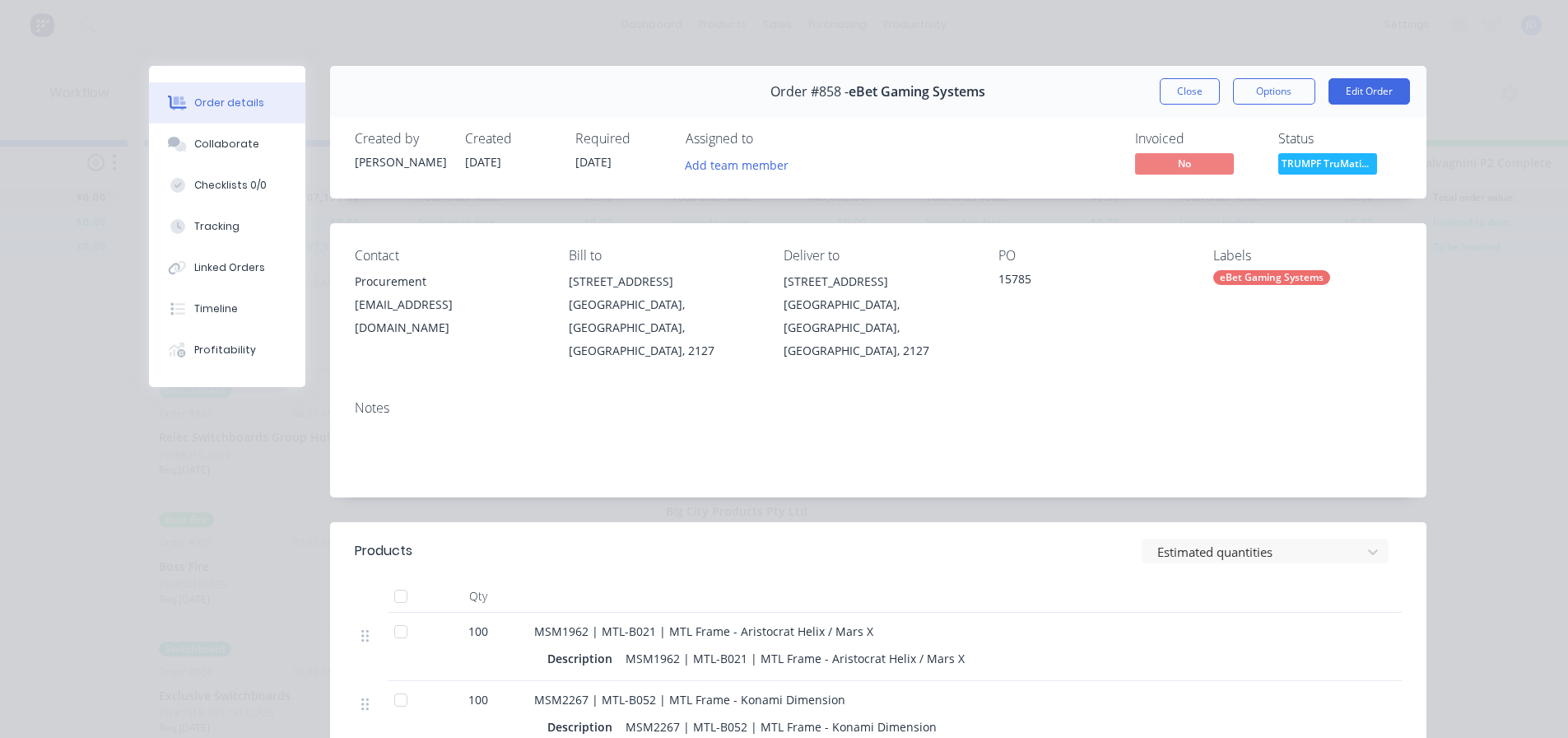
click at [1201, 91] on button "Close" at bounding box center [1190, 92] width 60 height 27
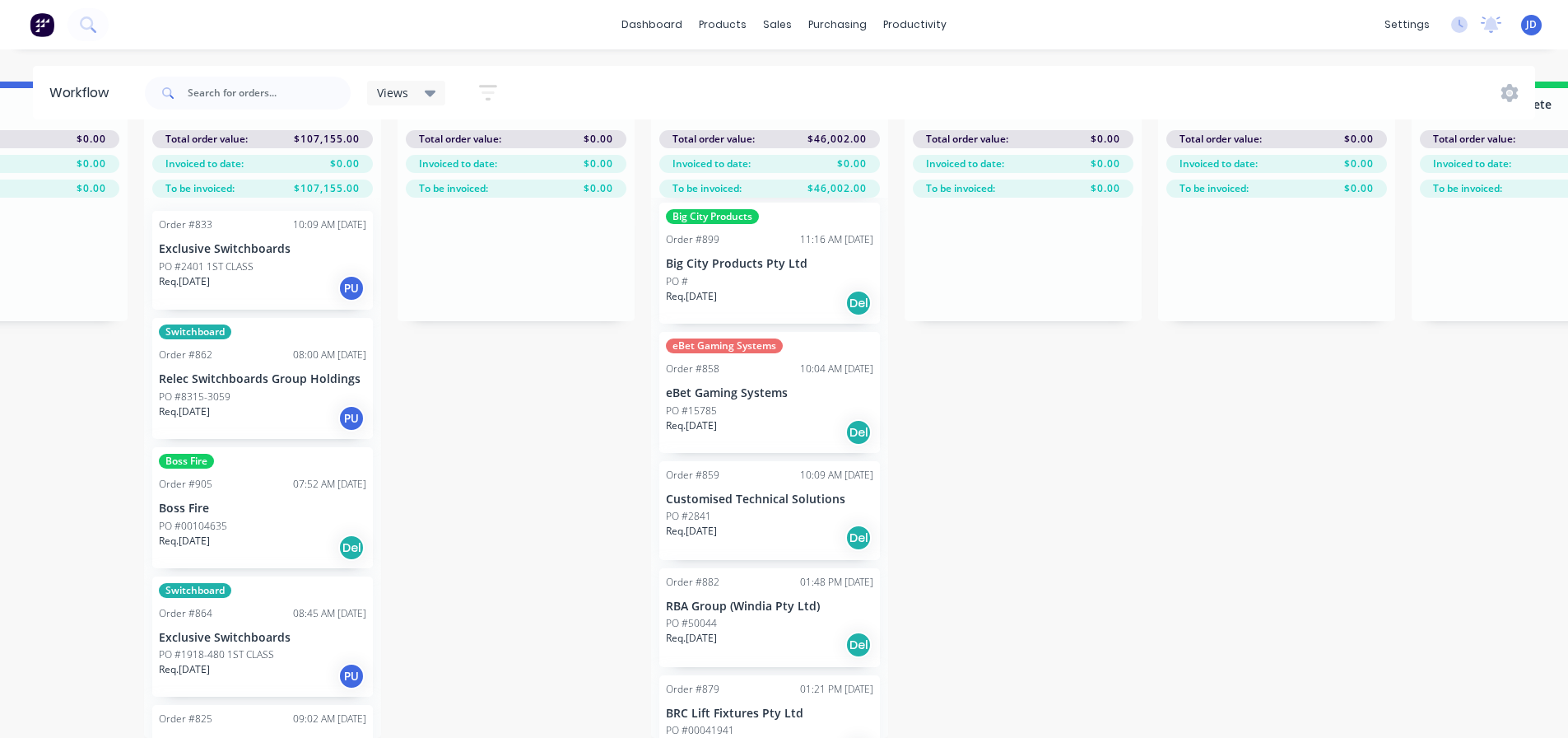
scroll to position [382, 0]
